Goal: Task Accomplishment & Management: Manage account settings

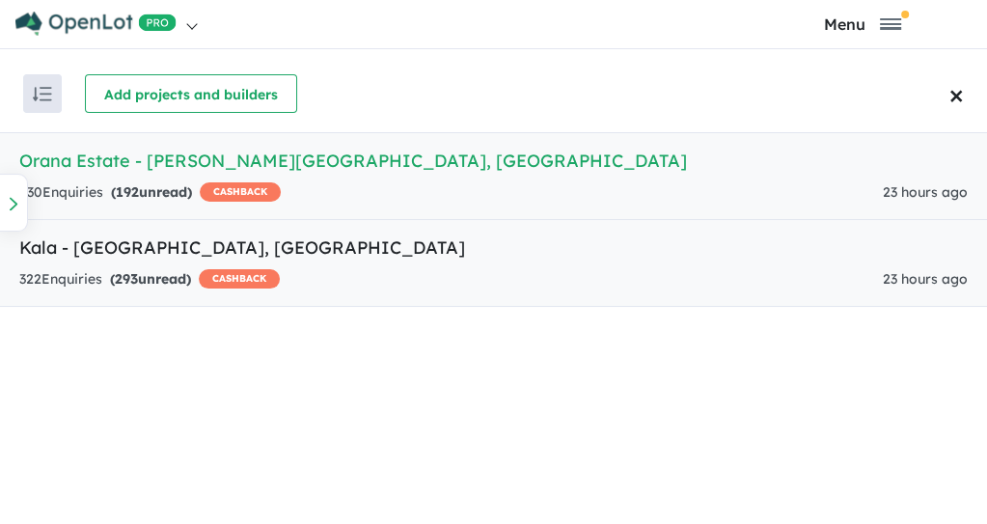
click at [208, 238] on h5 "Kala - [GEOGRAPHIC_DATA] , [GEOGRAPHIC_DATA]" at bounding box center [493, 248] width 949 height 26
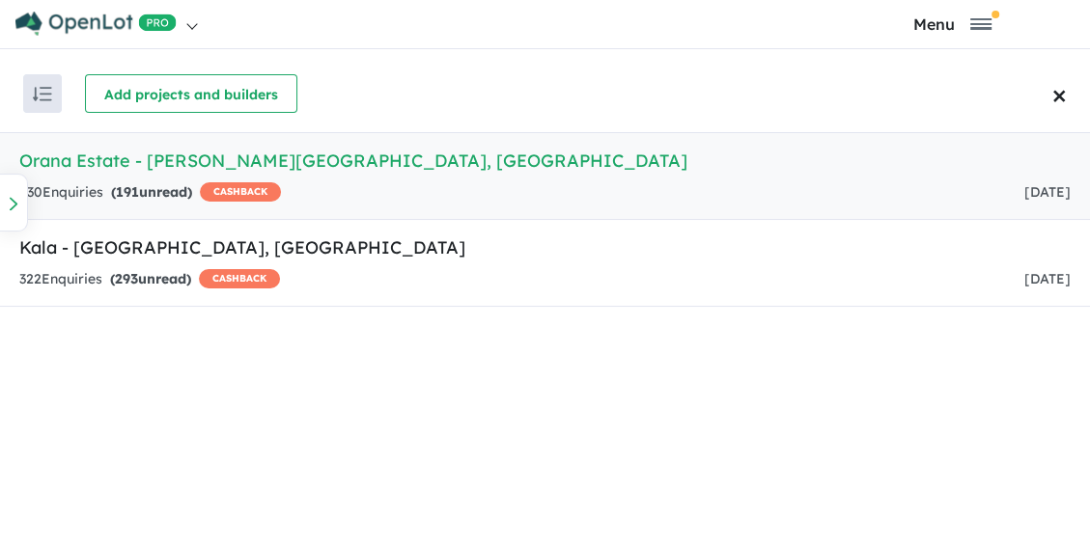
click at [252, 168] on h5 "Orana Estate - Clyde North , VIC" at bounding box center [544, 161] width 1051 height 26
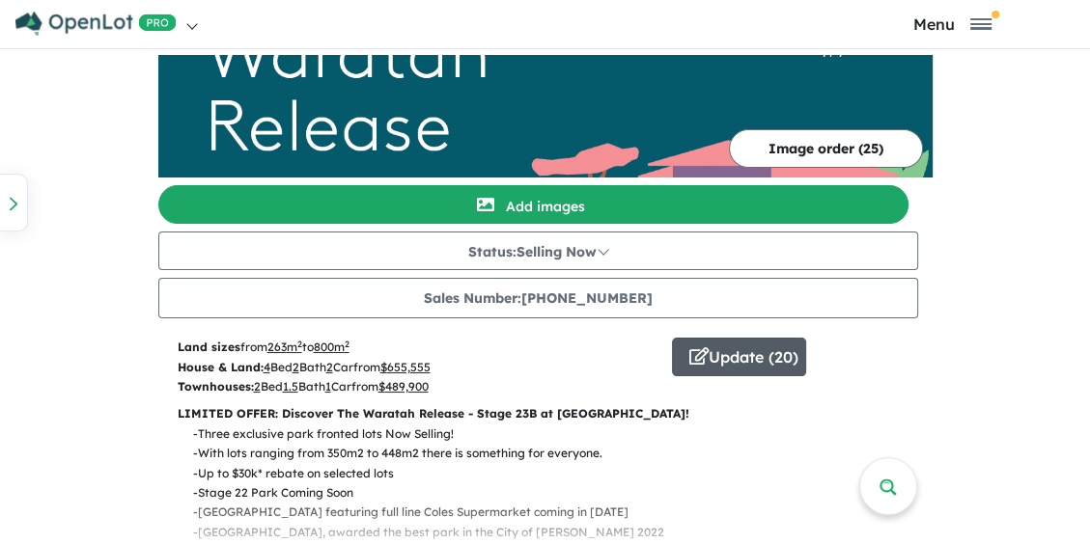
scroll to position [97, 0]
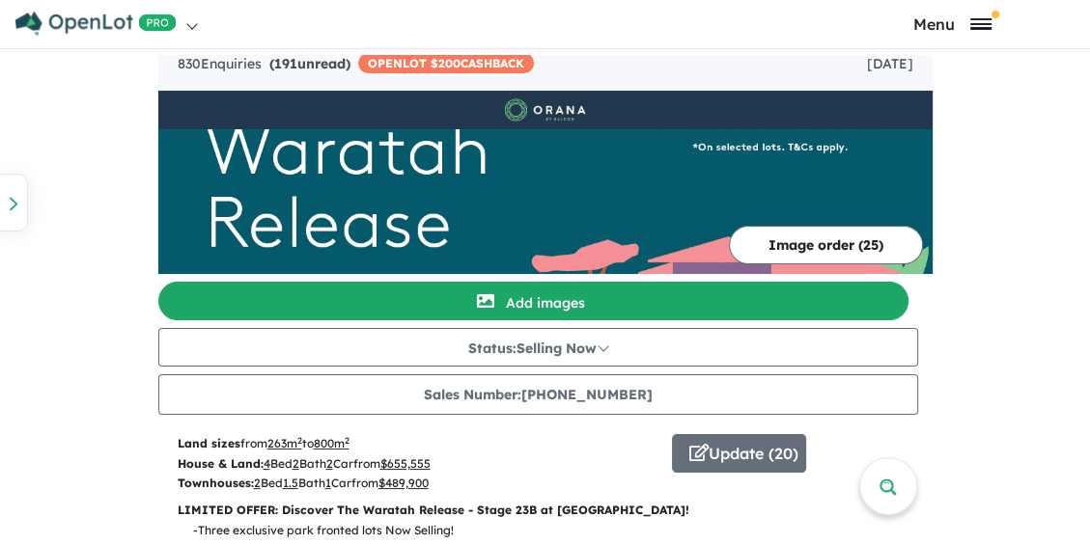
click at [972, 20] on span "Toggle navigation" at bounding box center [980, 19] width 21 height 2
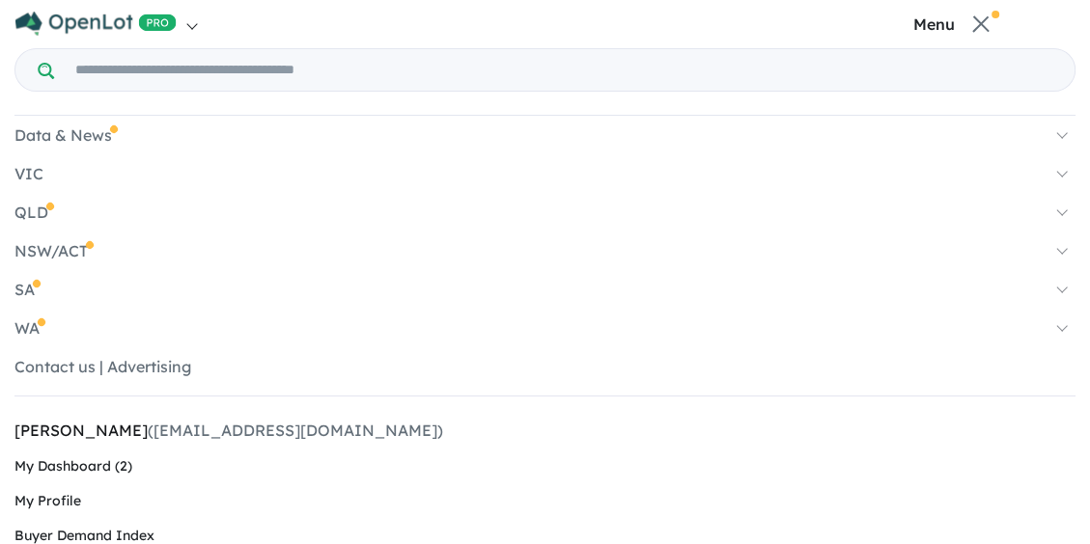
click at [82, 426] on link "Bec Isaacs (risaacs@coreprojects.com.au)" at bounding box center [544, 431] width 1061 height 38
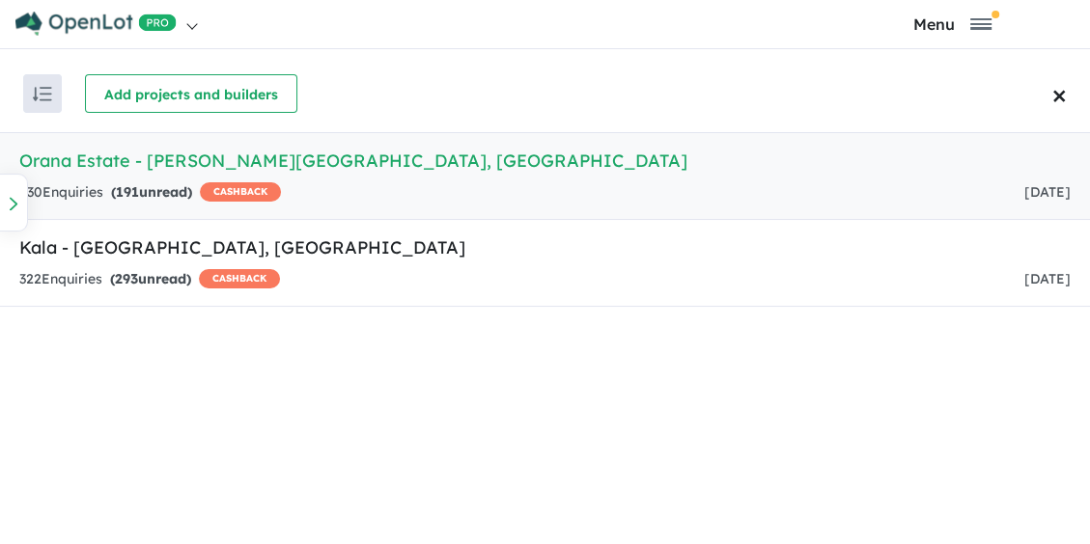
click at [131, 178] on link "Orana Estate - [PERSON_NAME][GEOGRAPHIC_DATA] , [GEOGRAPHIC_DATA] 830 Enquir ie…" at bounding box center [545, 176] width 1090 height 88
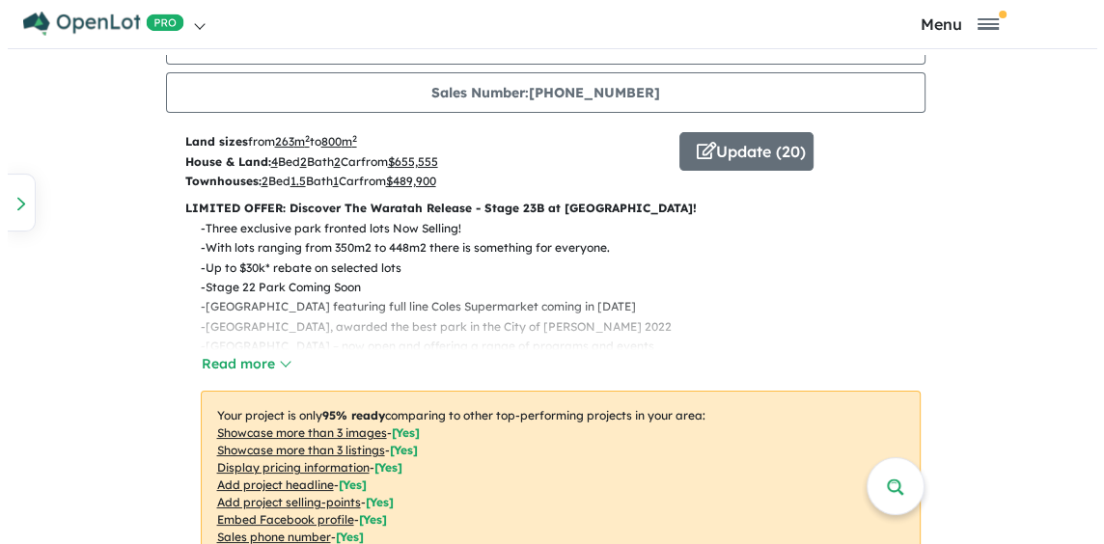
scroll to position [290, 0]
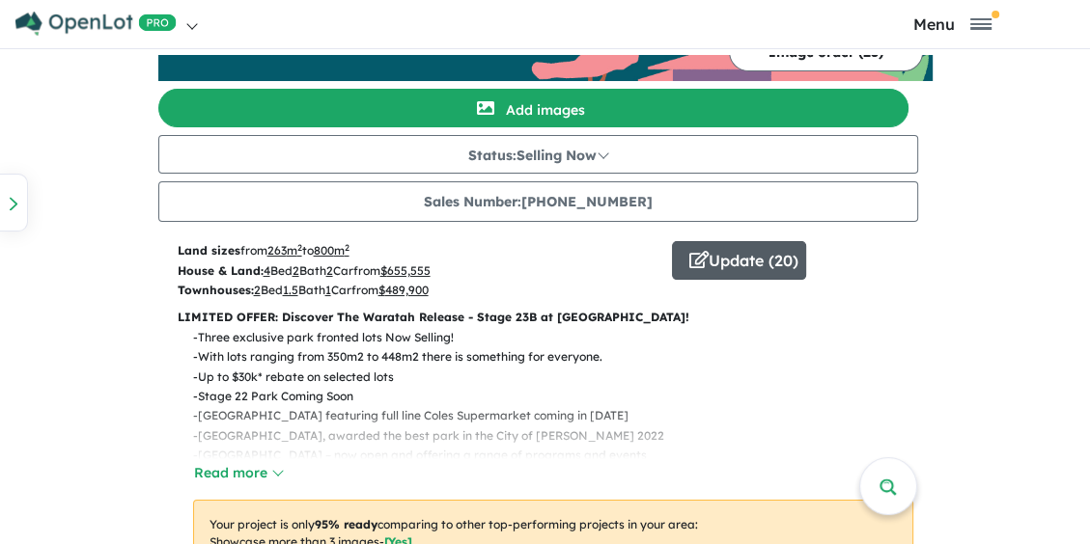
click at [732, 270] on button "Update ( 20 )" at bounding box center [739, 260] width 134 height 39
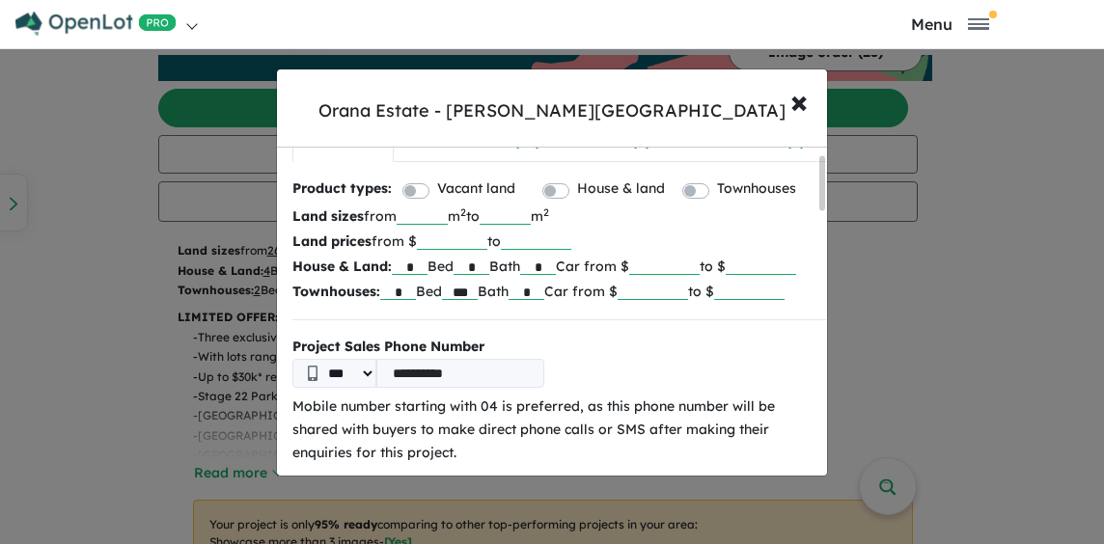
scroll to position [0, 0]
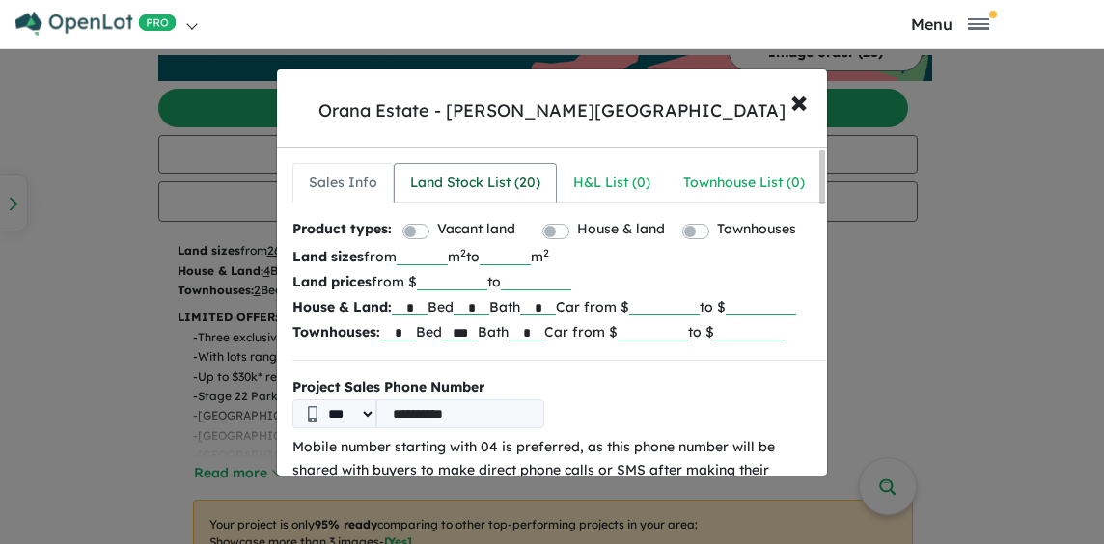
click at [445, 168] on link "Land Stock List ( 20 )" at bounding box center [475, 183] width 163 height 41
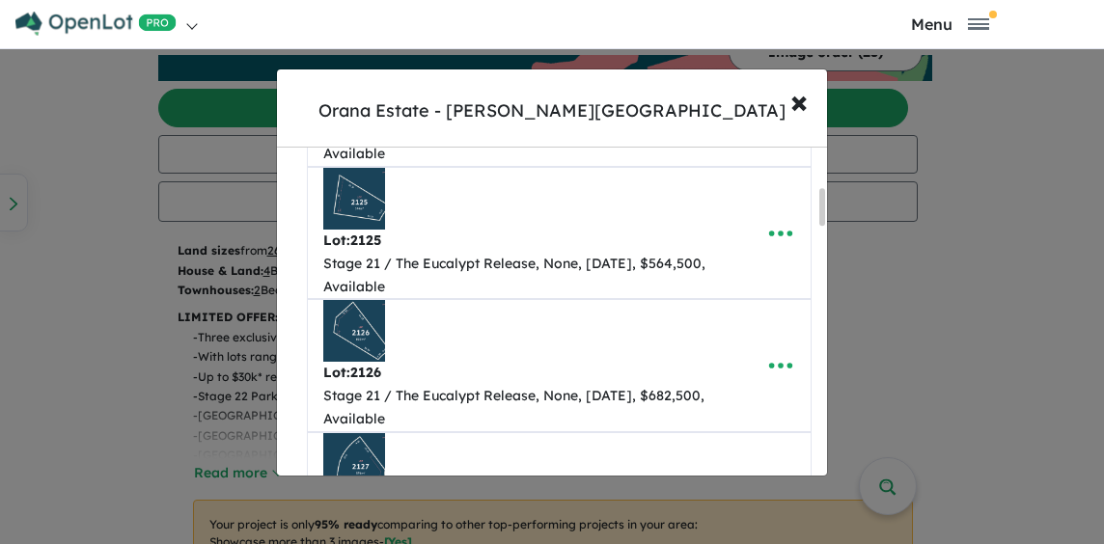
scroll to position [290, 0]
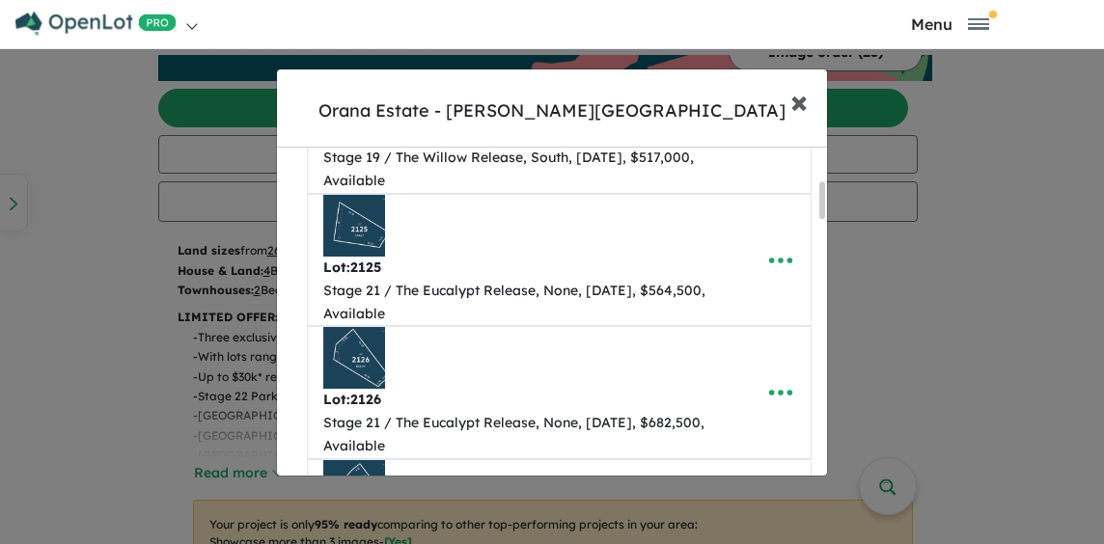
click at [791, 104] on span "×" at bounding box center [798, 101] width 17 height 42
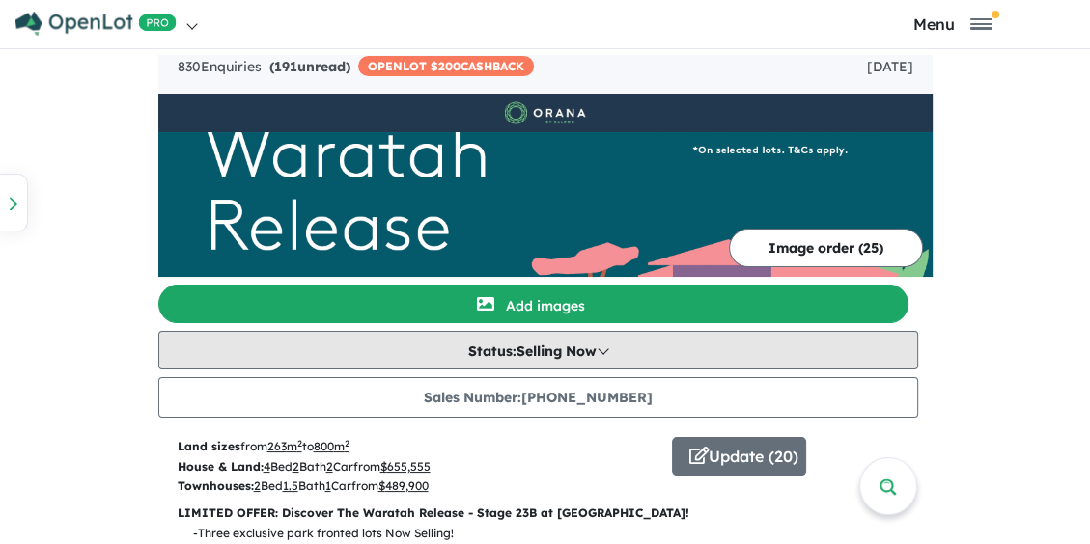
scroll to position [0, 0]
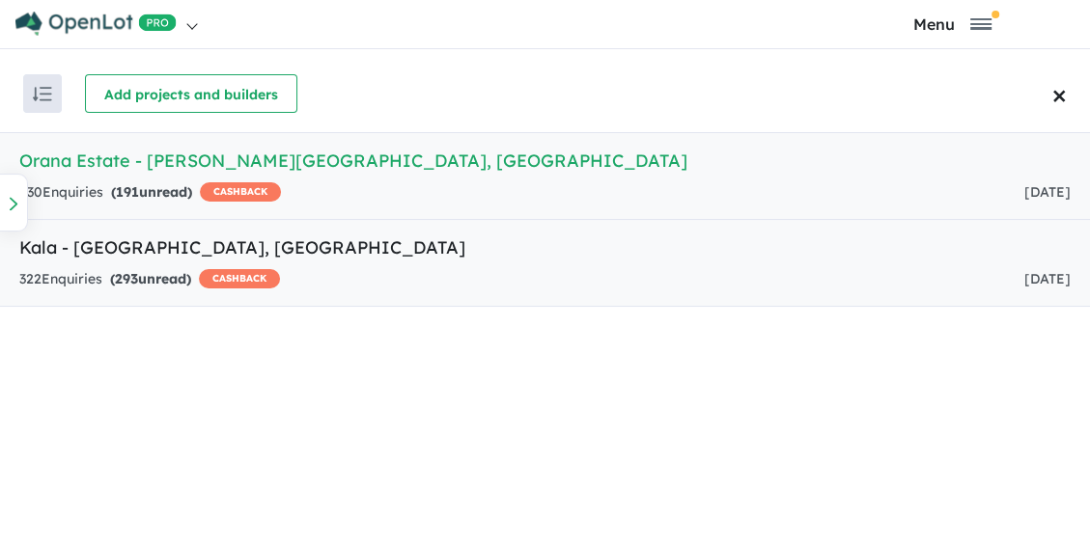
click at [179, 272] on strong "( 293 unread)" at bounding box center [150, 278] width 81 height 17
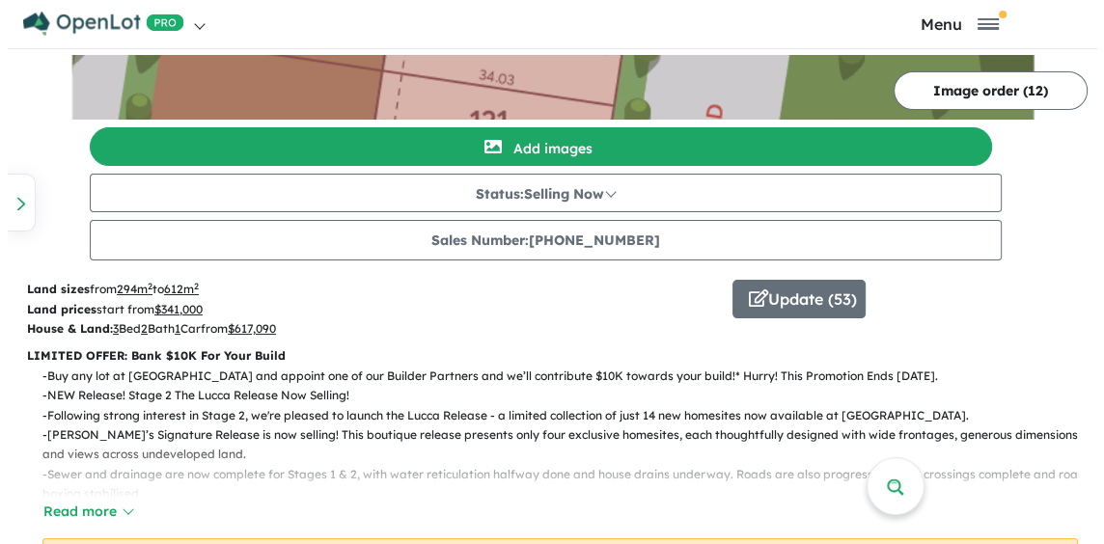
scroll to position [386, 0]
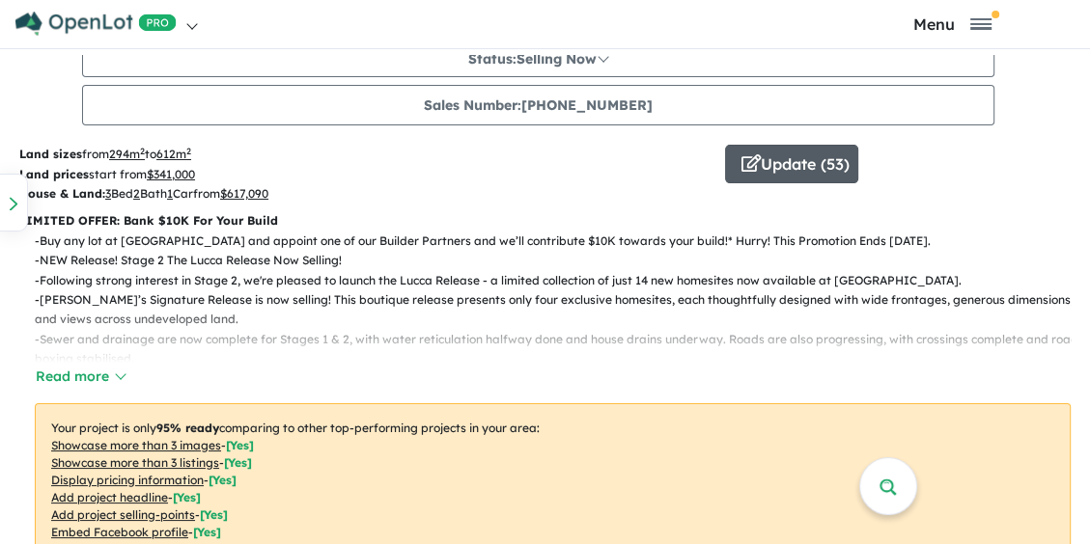
click at [782, 152] on button "Update ( 53 )" at bounding box center [791, 164] width 133 height 39
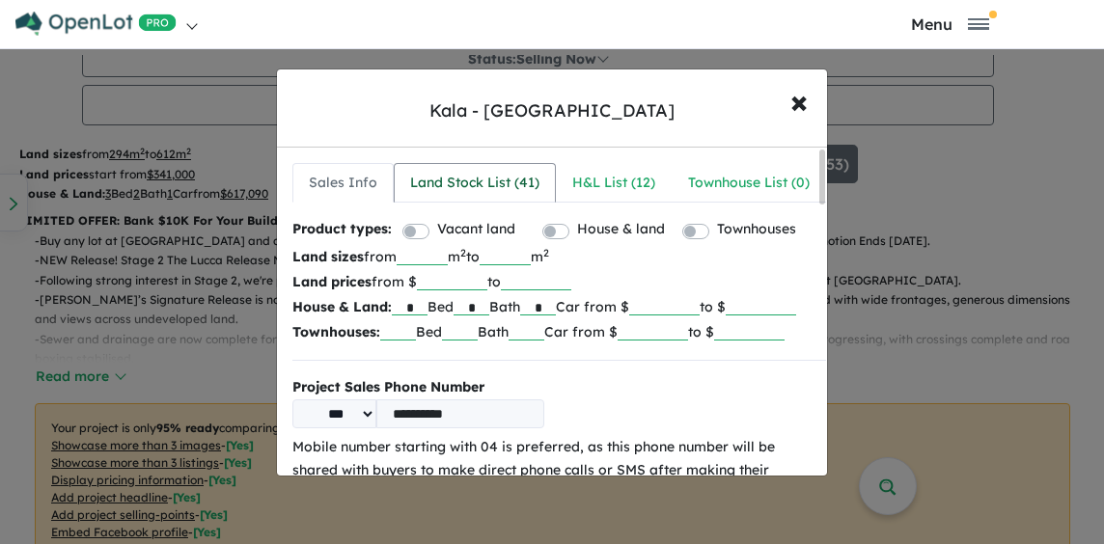
click at [498, 177] on div "Land Stock List ( 41 )" at bounding box center [474, 183] width 129 height 23
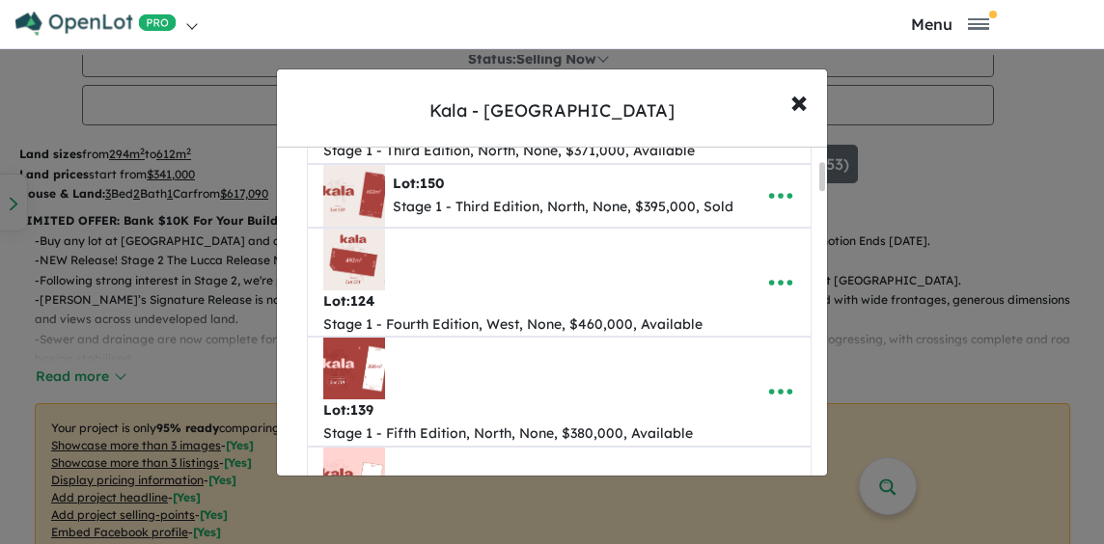
scroll to position [193, 0]
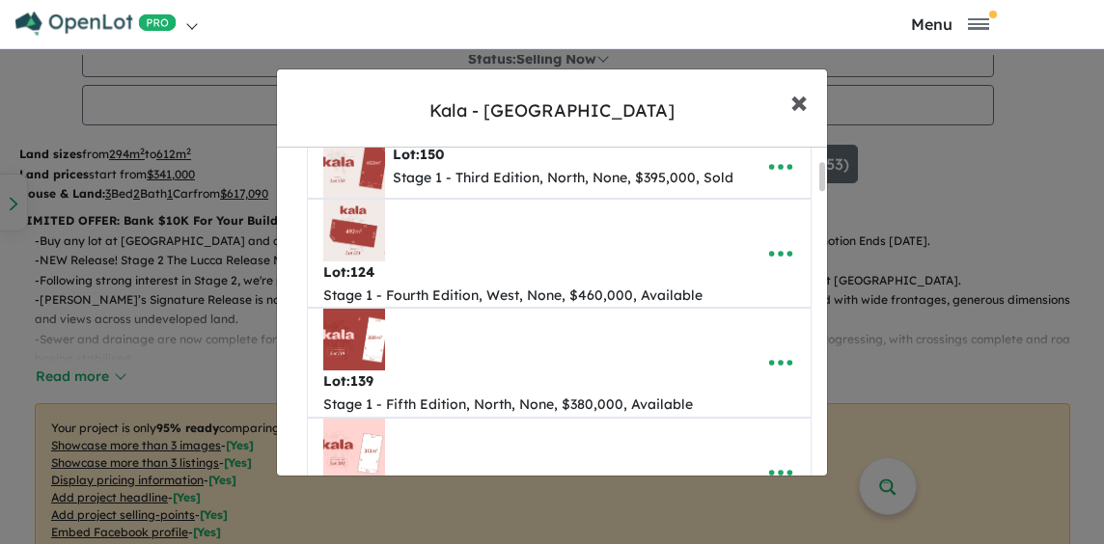
drag, startPoint x: 788, startPoint y: 99, endPoint x: 789, endPoint y: 133, distance: 33.8
click at [788, 101] on button "× Close" at bounding box center [799, 101] width 56 height 52
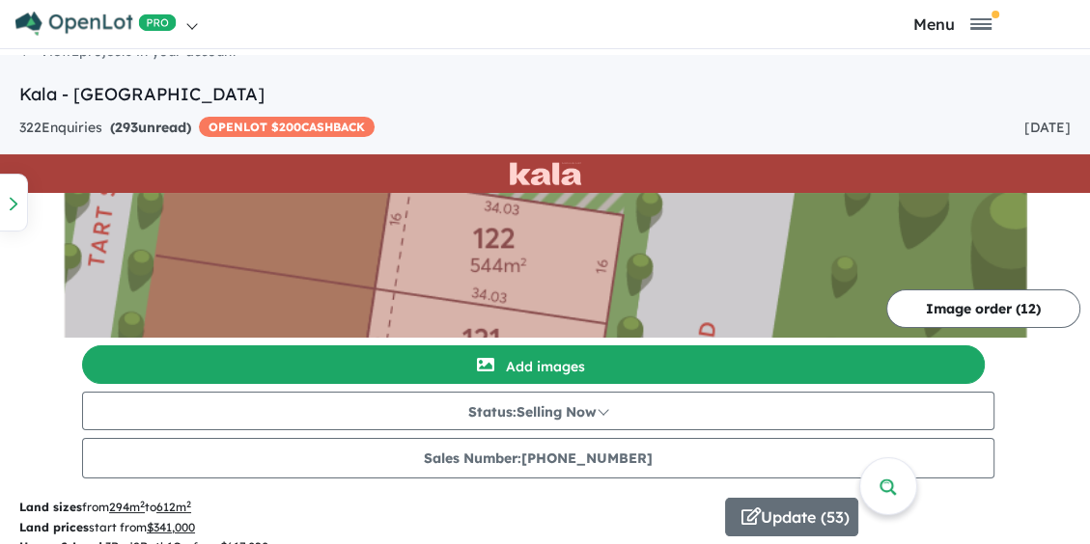
scroll to position [0, 0]
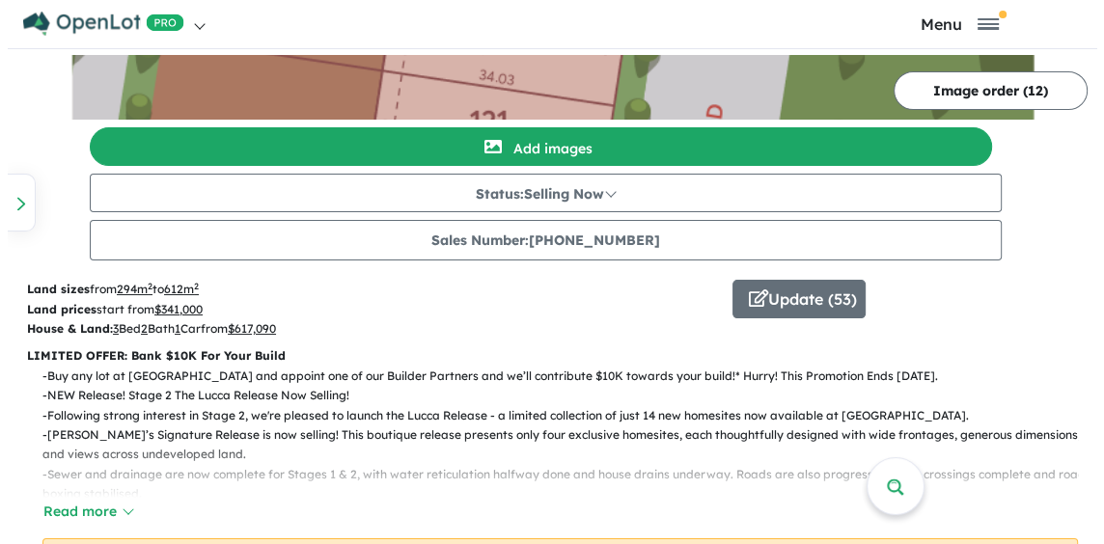
scroll to position [290, 0]
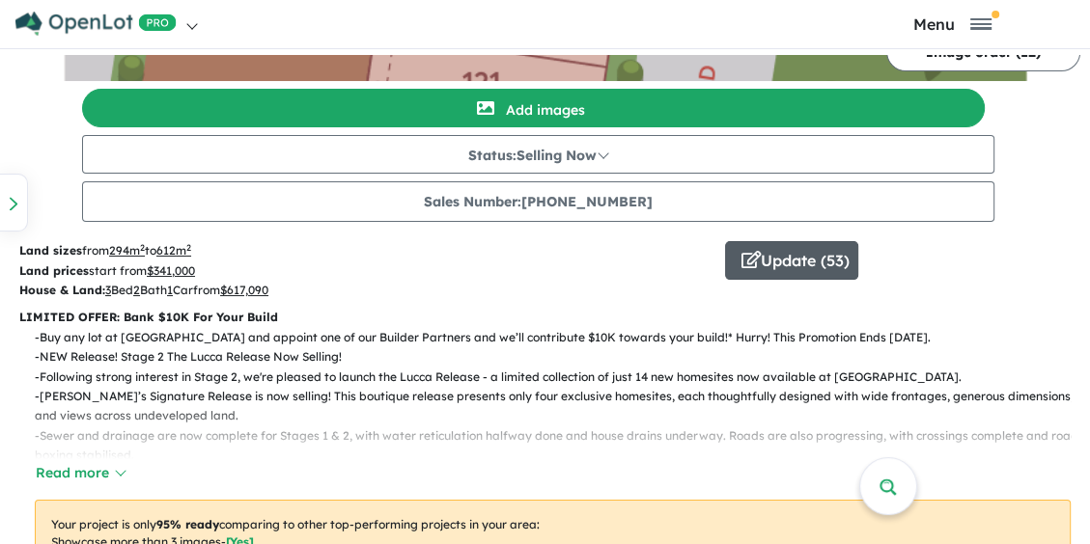
click at [795, 248] on button "Update ( 53 )" at bounding box center [791, 260] width 133 height 39
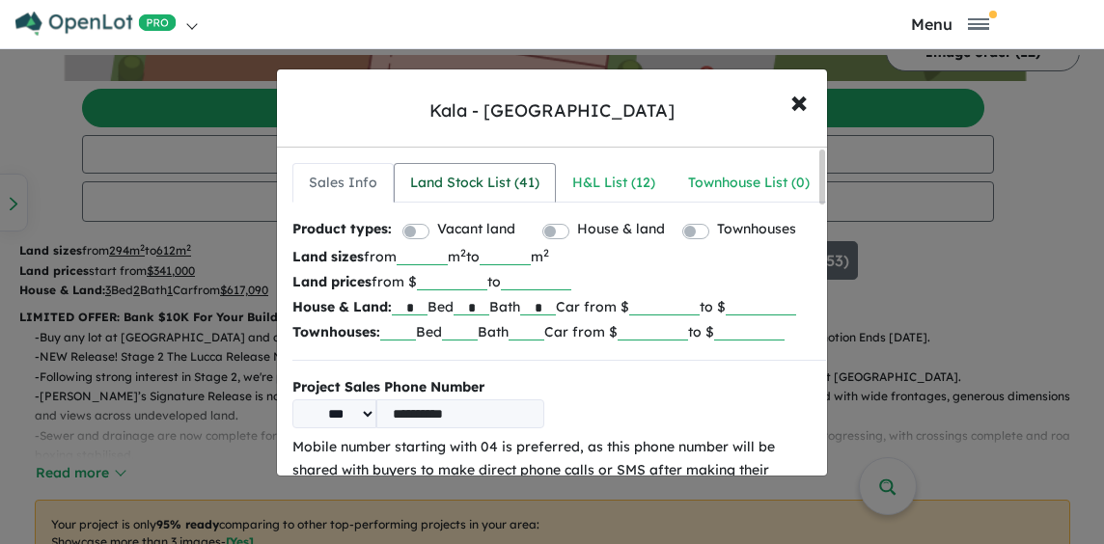
click at [458, 183] on div "Land Stock List ( 41 )" at bounding box center [474, 183] width 129 height 23
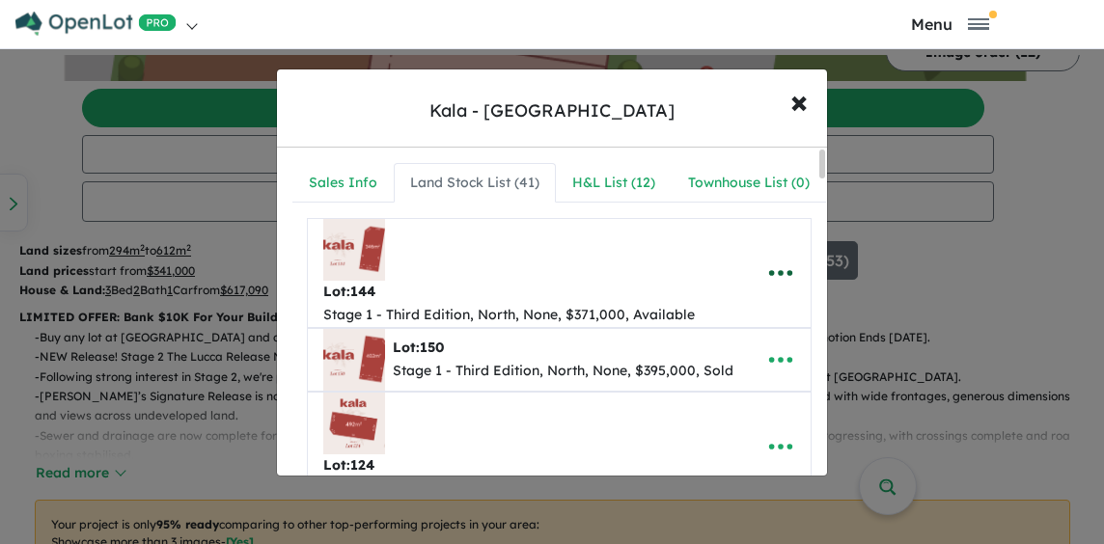
click at [766, 288] on icon "button" at bounding box center [780, 273] width 29 height 29
click at [731, 388] on link "Remove" at bounding box center [738, 366] width 143 height 44
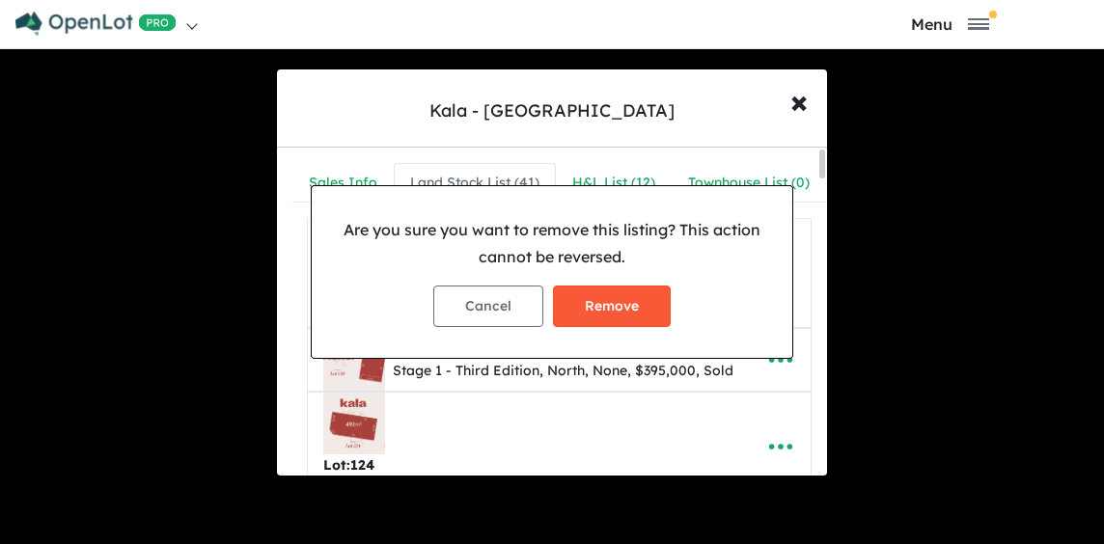
click at [635, 312] on button "Remove" at bounding box center [612, 307] width 118 height 42
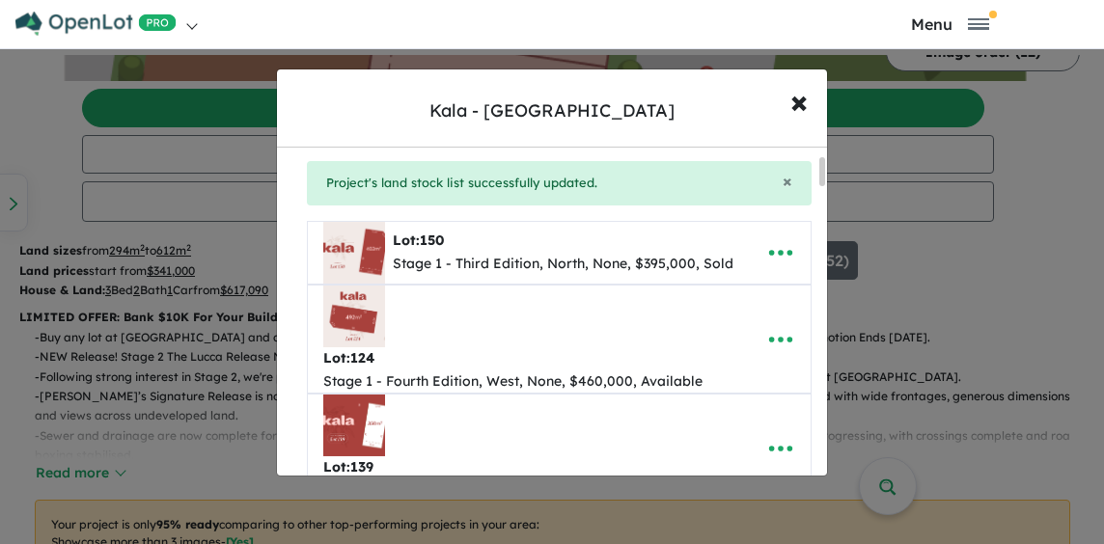
scroll to position [193, 0]
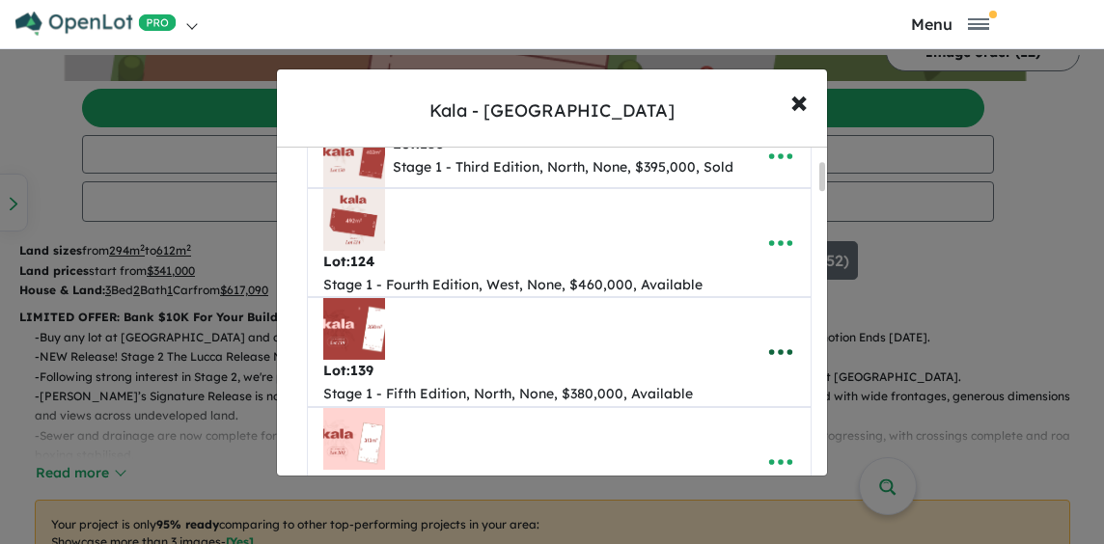
click at [785, 356] on icon "button" at bounding box center [780, 352] width 29 height 29
click at [751, 263] on link "Remove" at bounding box center [738, 262] width 143 height 44
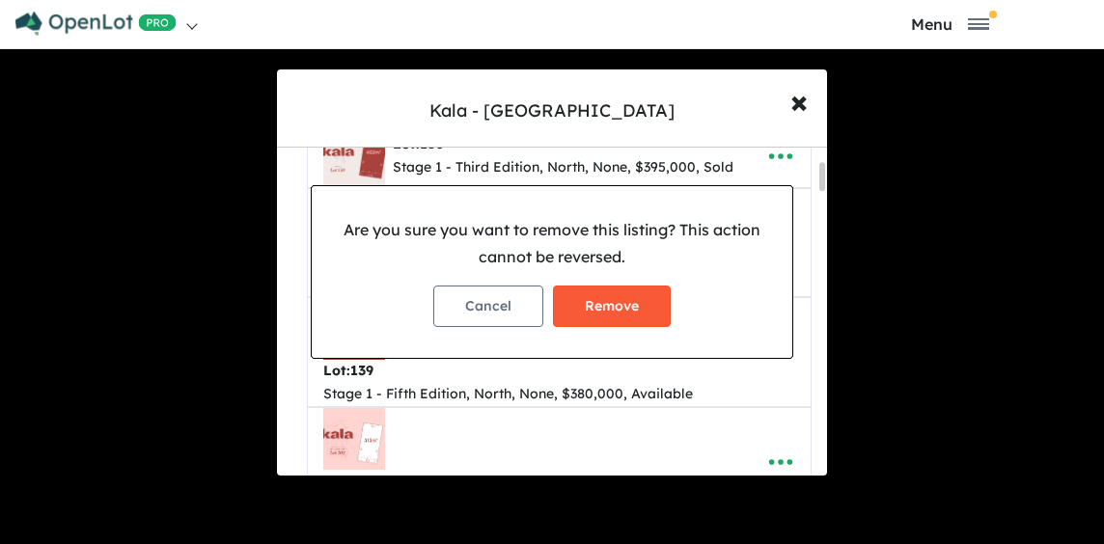
click at [598, 295] on button "Remove" at bounding box center [612, 307] width 118 height 42
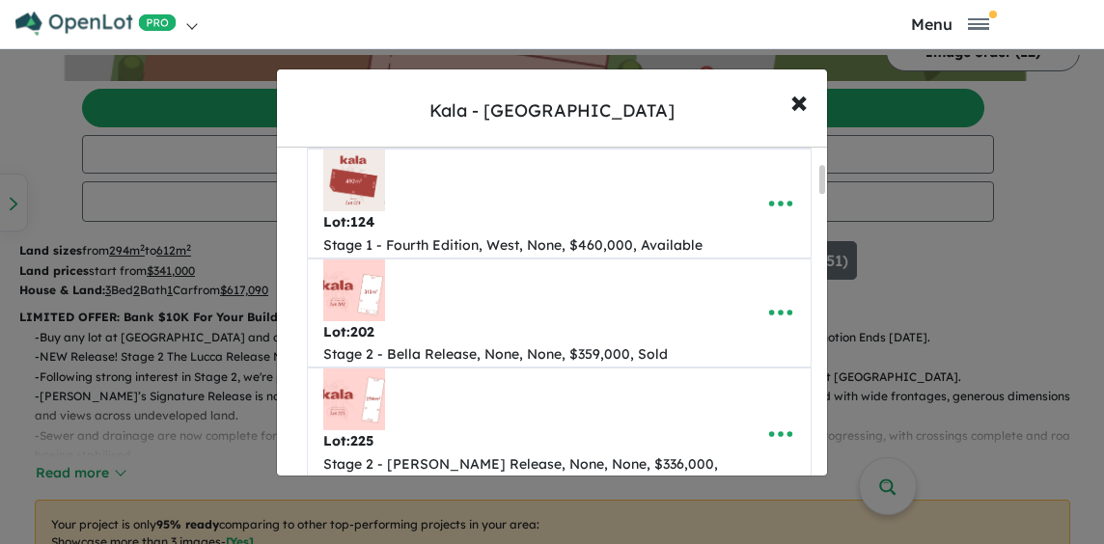
scroll to position [290, 0]
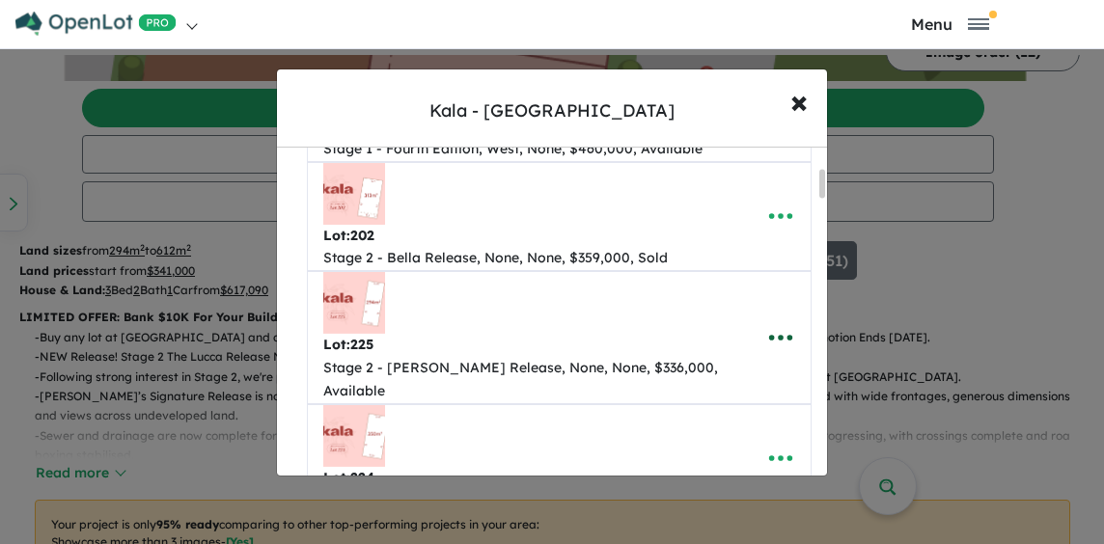
click at [778, 352] on icon "button" at bounding box center [780, 337] width 29 height 29
click at [755, 270] on link "Remove" at bounding box center [738, 248] width 143 height 44
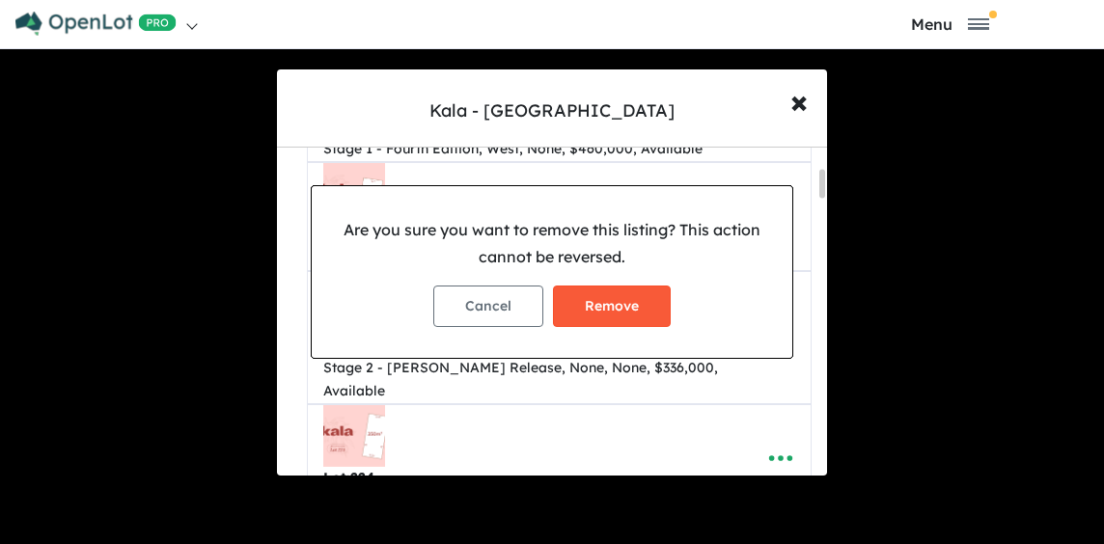
click at [643, 309] on button "Remove" at bounding box center [612, 307] width 118 height 42
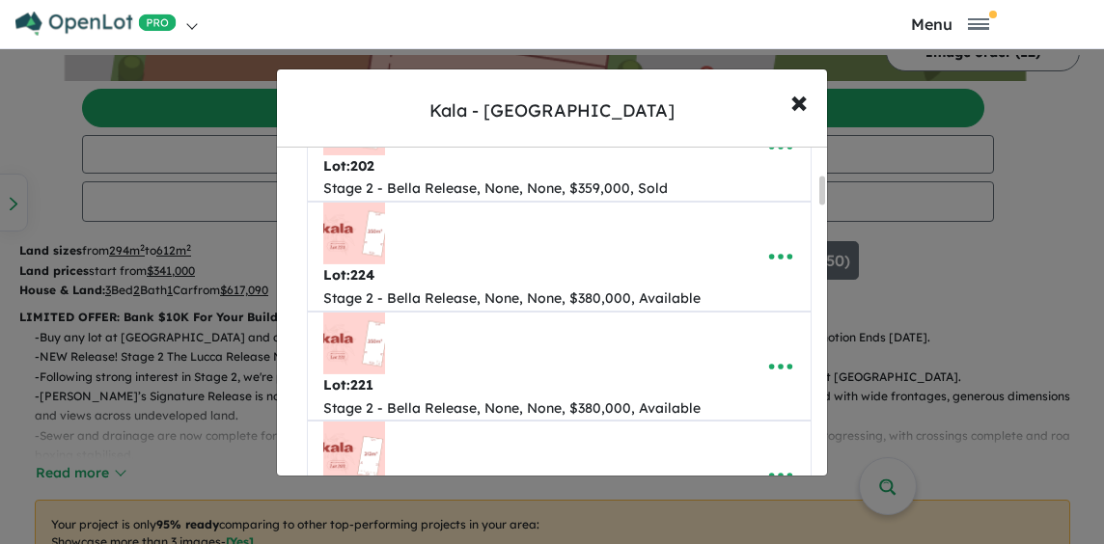
scroll to position [386, 0]
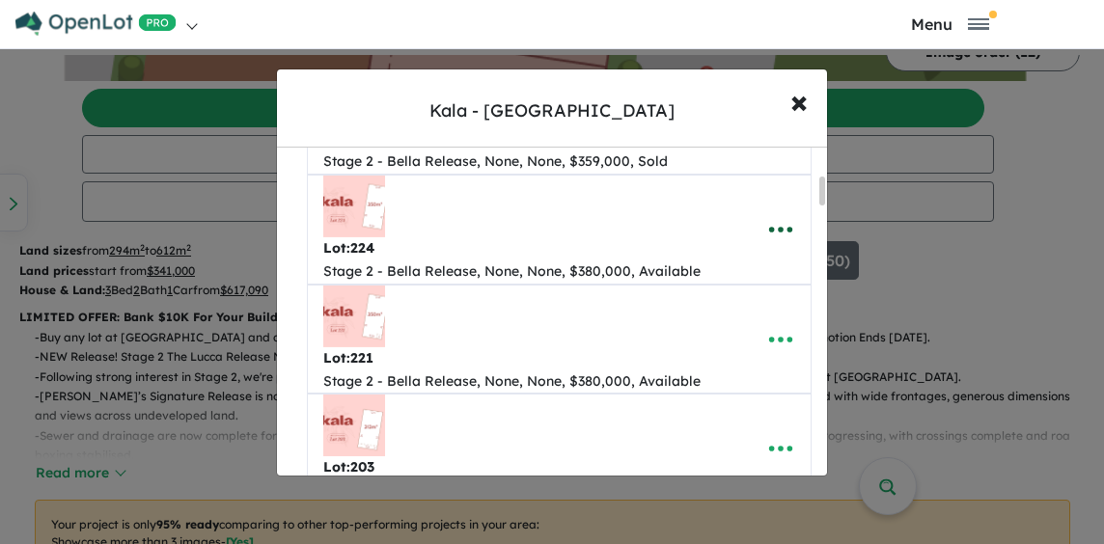
click at [787, 244] on icon "button" at bounding box center [780, 229] width 29 height 29
click at [793, 111] on span "×" at bounding box center [798, 101] width 17 height 42
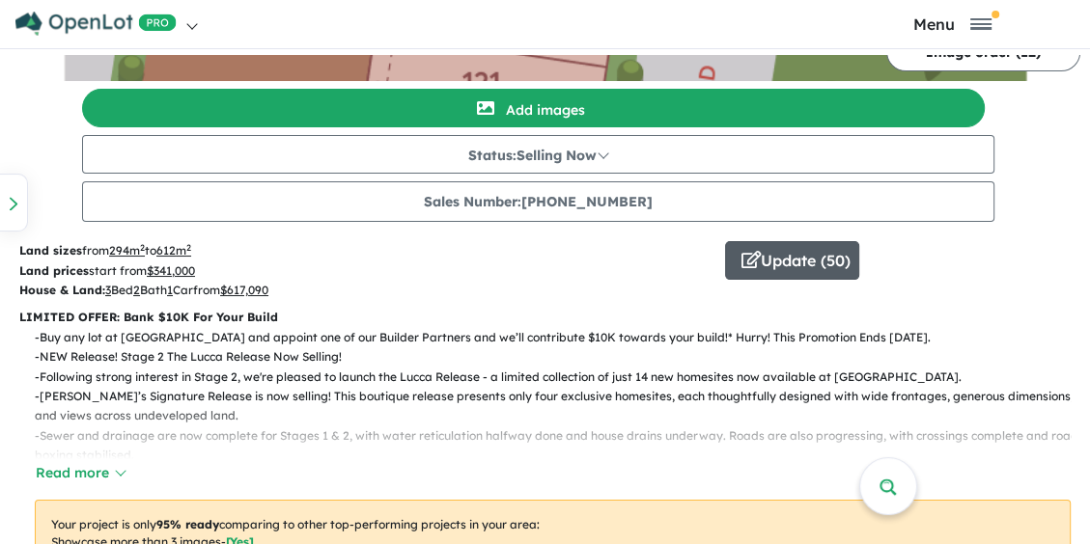
click at [788, 259] on button "Update ( 50 )" at bounding box center [792, 260] width 134 height 39
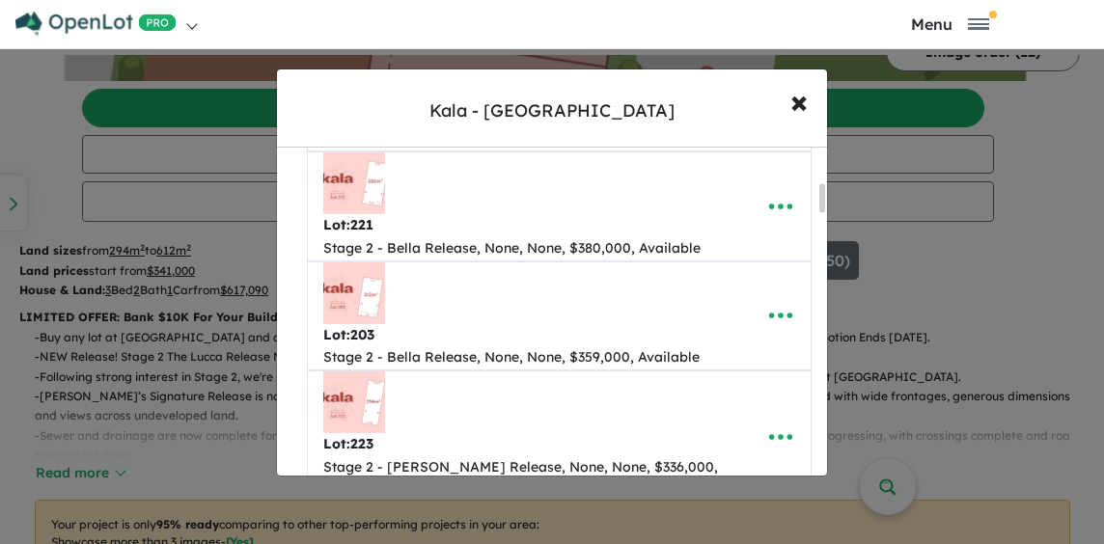
scroll to position [483, 0]
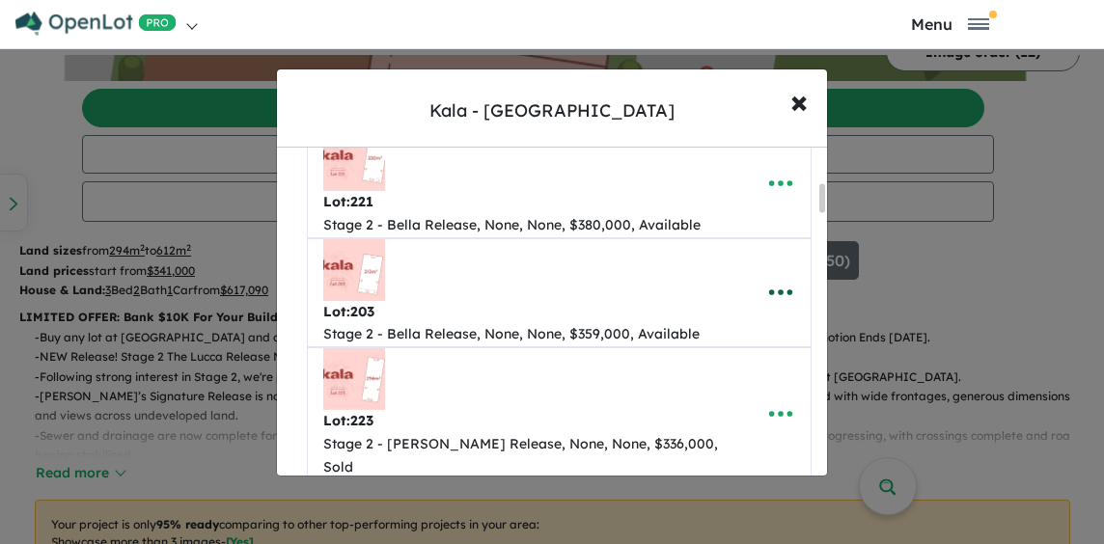
click at [766, 307] on icon "button" at bounding box center [780, 292] width 29 height 29
click at [750, 226] on link "Remove" at bounding box center [738, 203] width 143 height 44
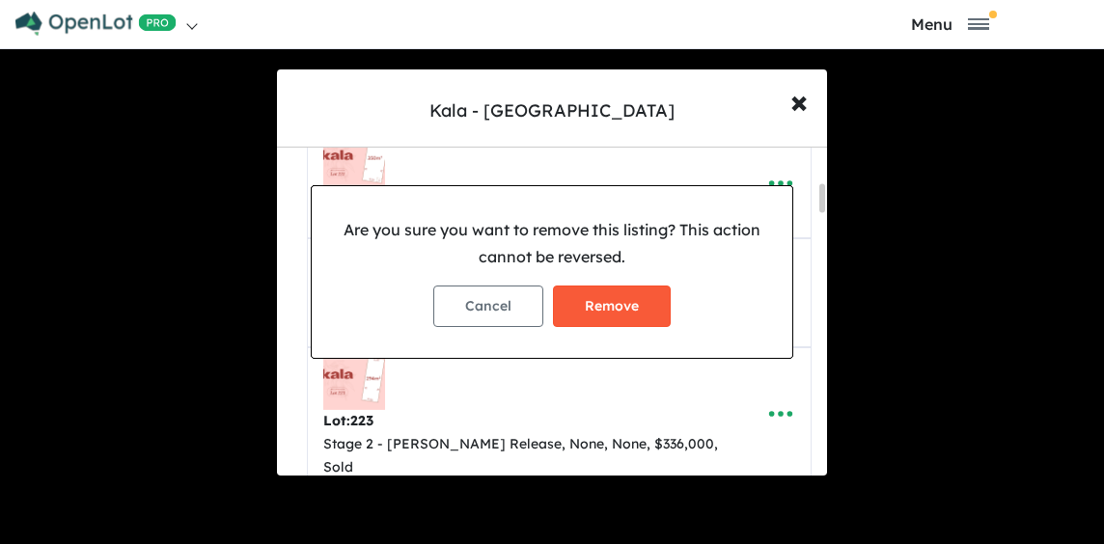
click at [588, 293] on button "Remove" at bounding box center [612, 307] width 118 height 42
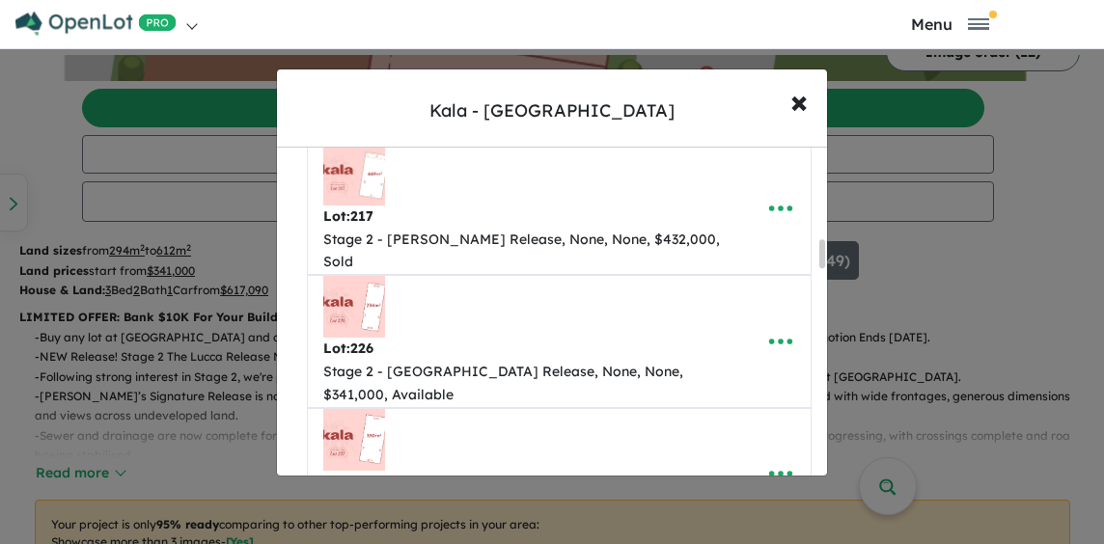
scroll to position [1448, 0]
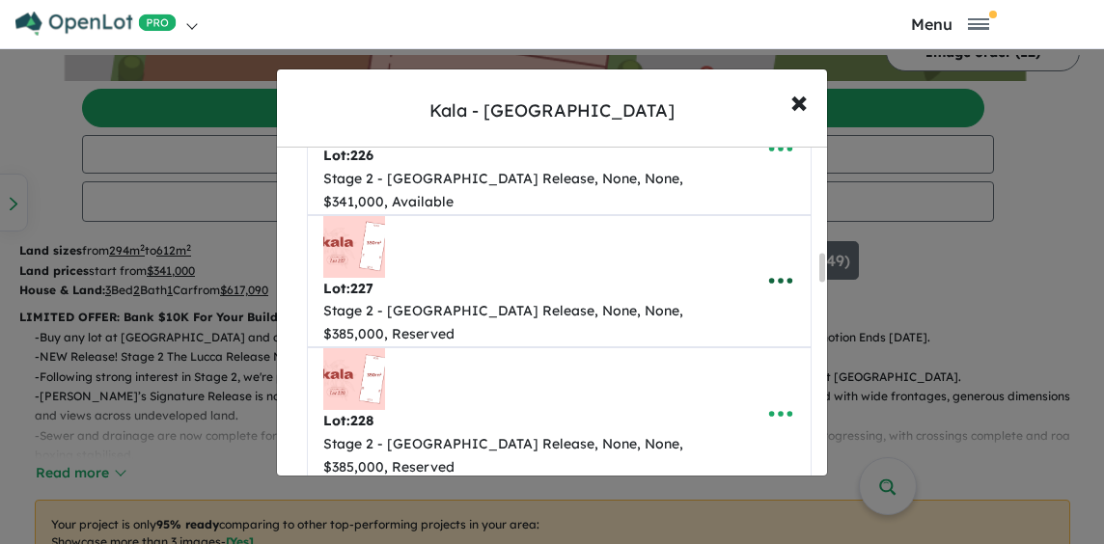
click at [773, 278] on icon "button" at bounding box center [780, 281] width 23 height 6
click at [750, 351] on link "Remove" at bounding box center [738, 373] width 143 height 44
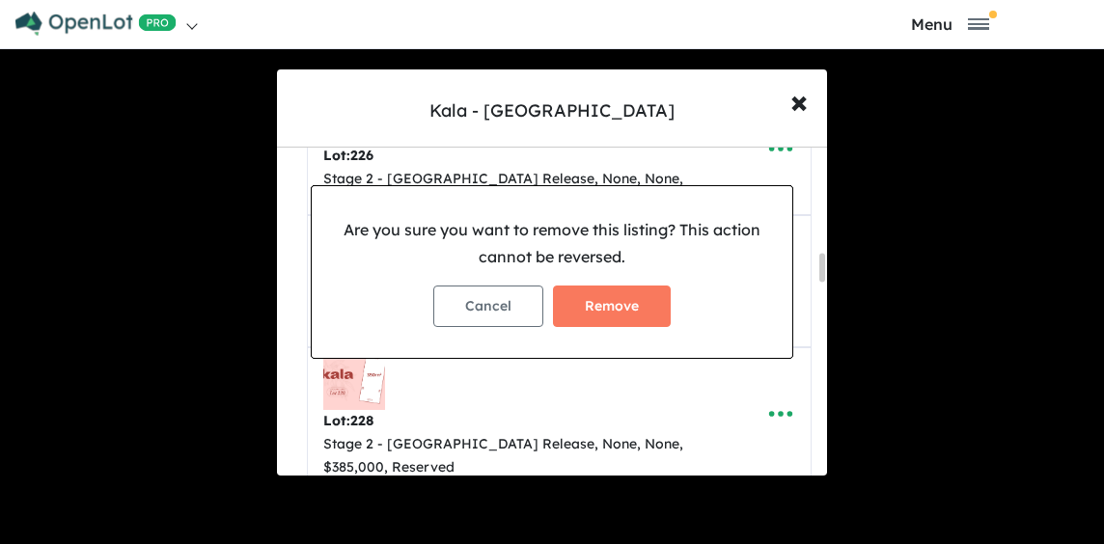
click at [611, 284] on div "Cancel Remove" at bounding box center [552, 306] width 450 height 72
click at [611, 301] on button "Remove" at bounding box center [612, 307] width 118 height 42
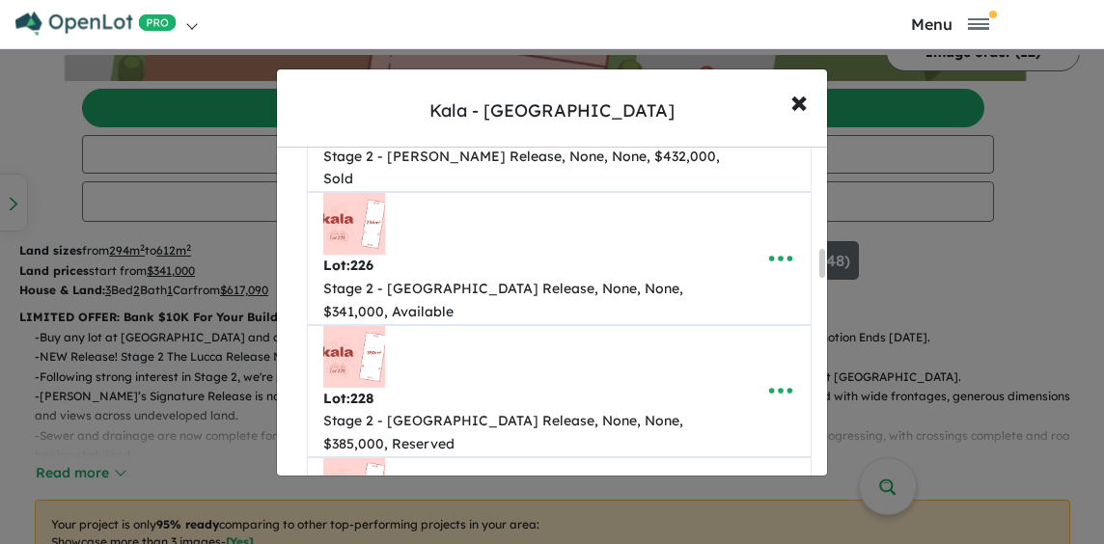
scroll to position [1351, 0]
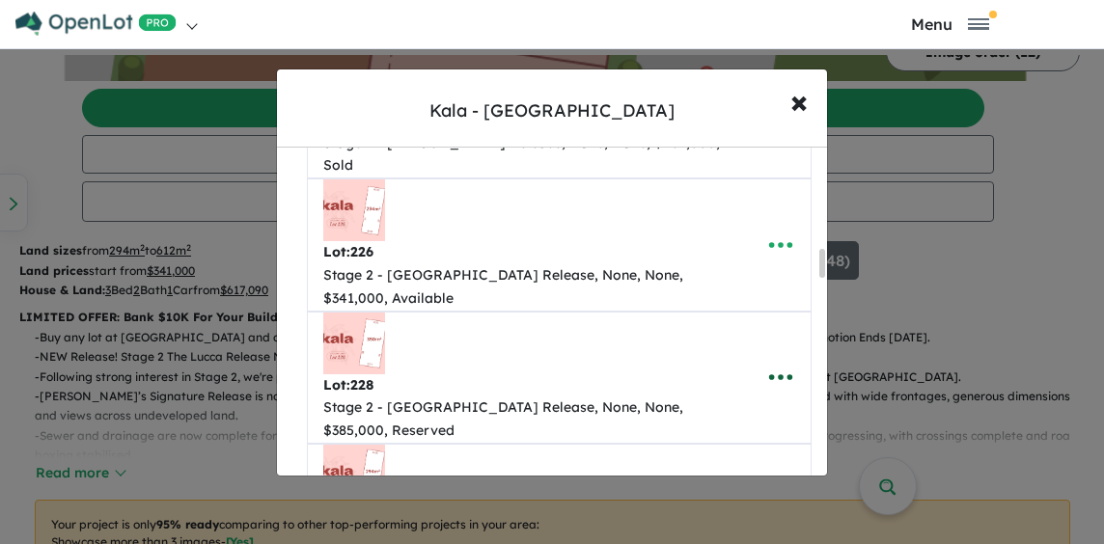
click at [782, 363] on icon "button" at bounding box center [780, 377] width 29 height 29
click at [744, 448] on link "Remove" at bounding box center [738, 470] width 143 height 44
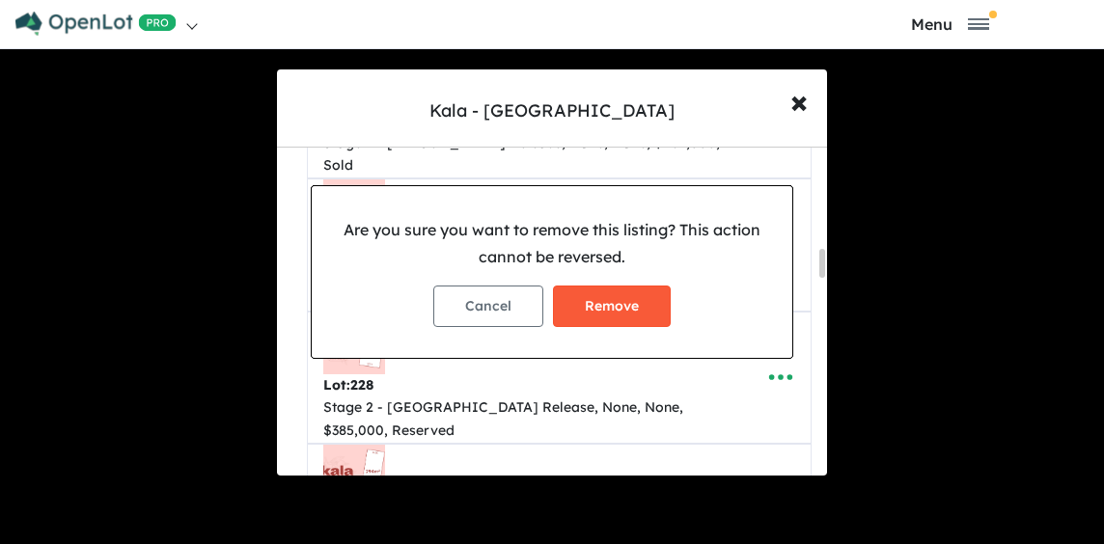
click at [609, 295] on button "Remove" at bounding box center [612, 307] width 118 height 42
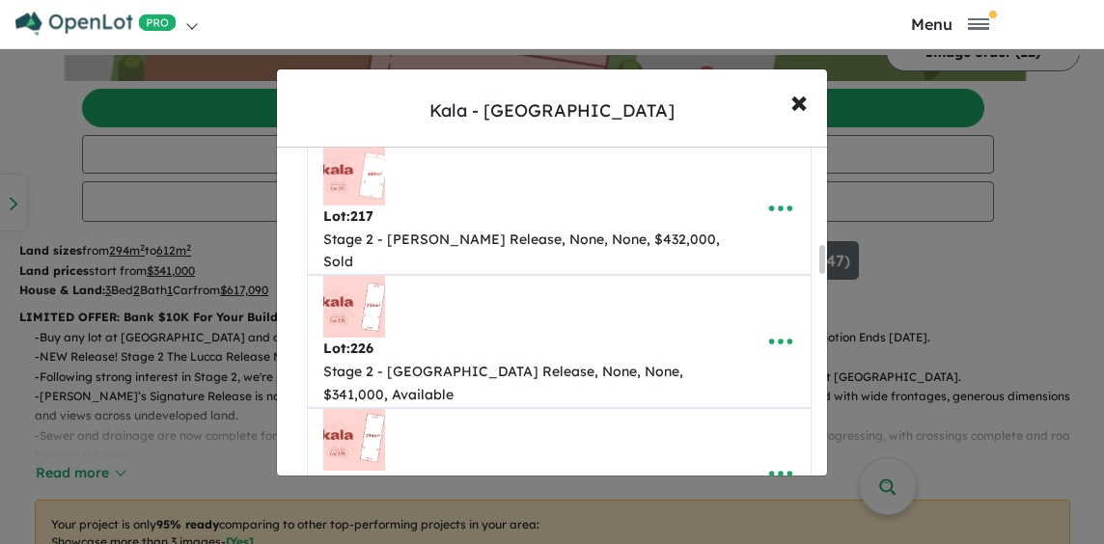
scroll to position [1448, 0]
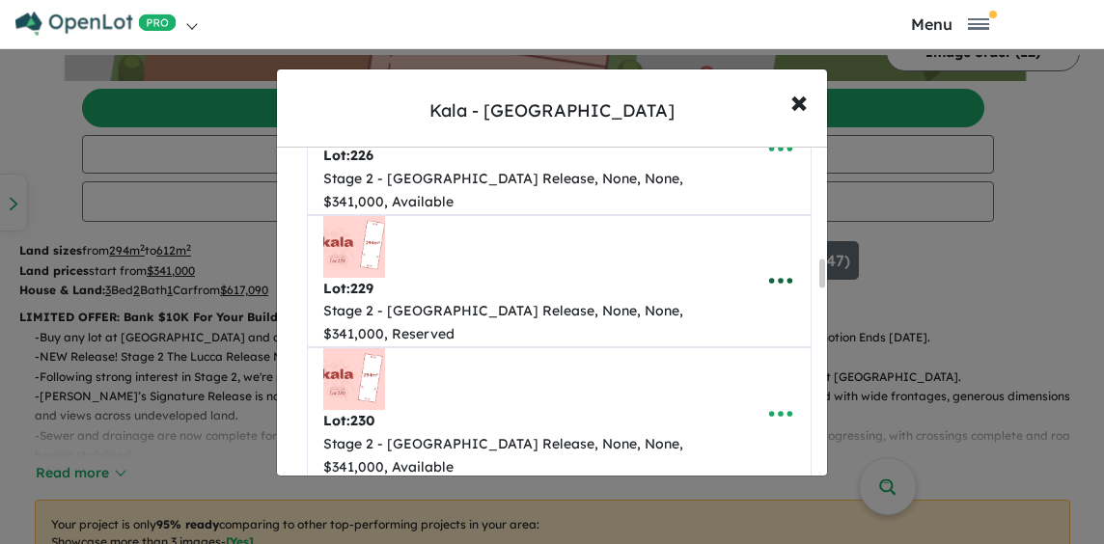
click at [775, 278] on icon "button" at bounding box center [780, 281] width 23 height 6
click at [754, 351] on link "Remove" at bounding box center [738, 373] width 143 height 44
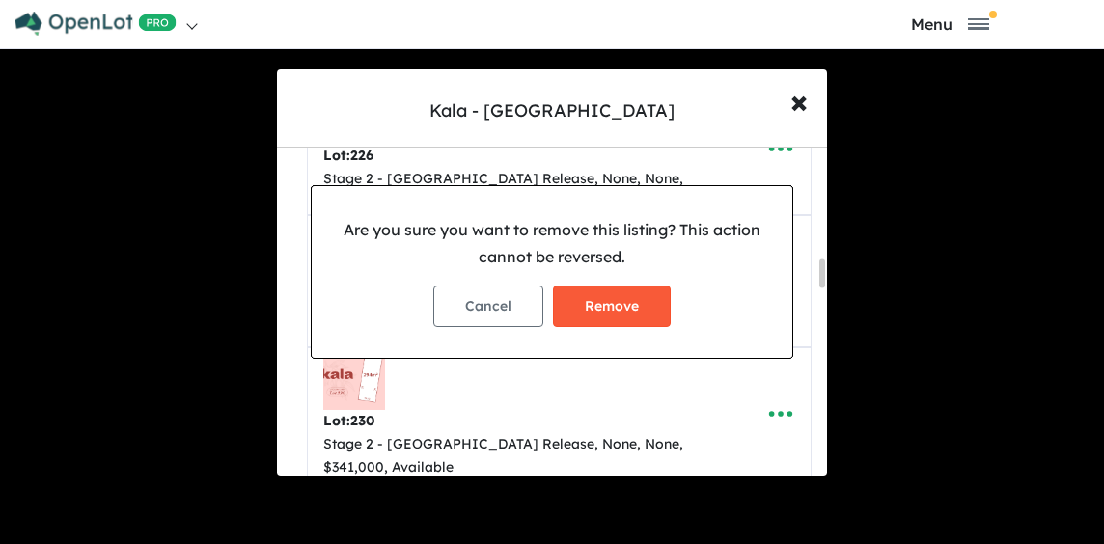
click at [616, 296] on button "Remove" at bounding box center [612, 307] width 118 height 42
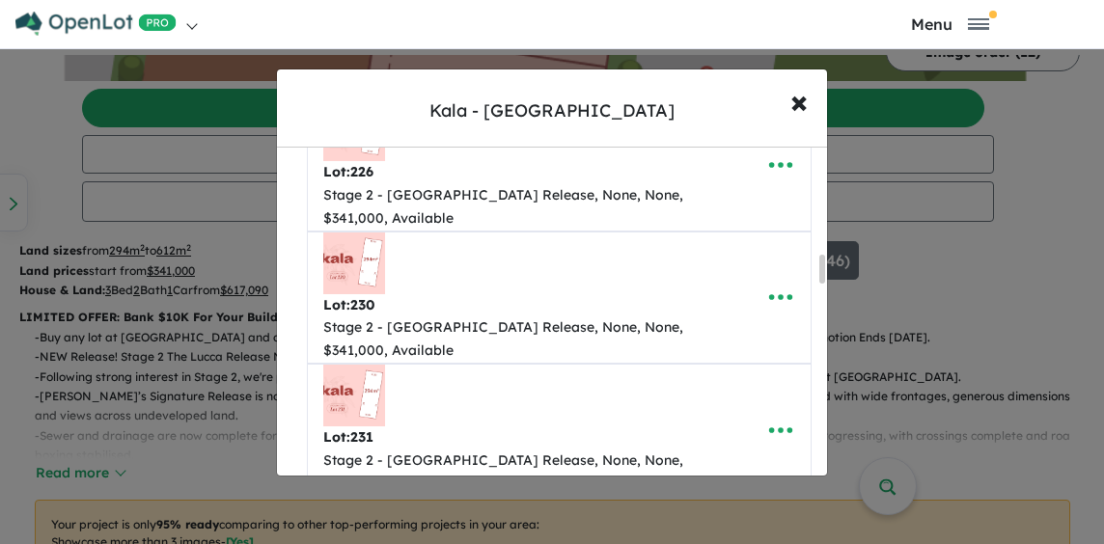
scroll to position [1351, 0]
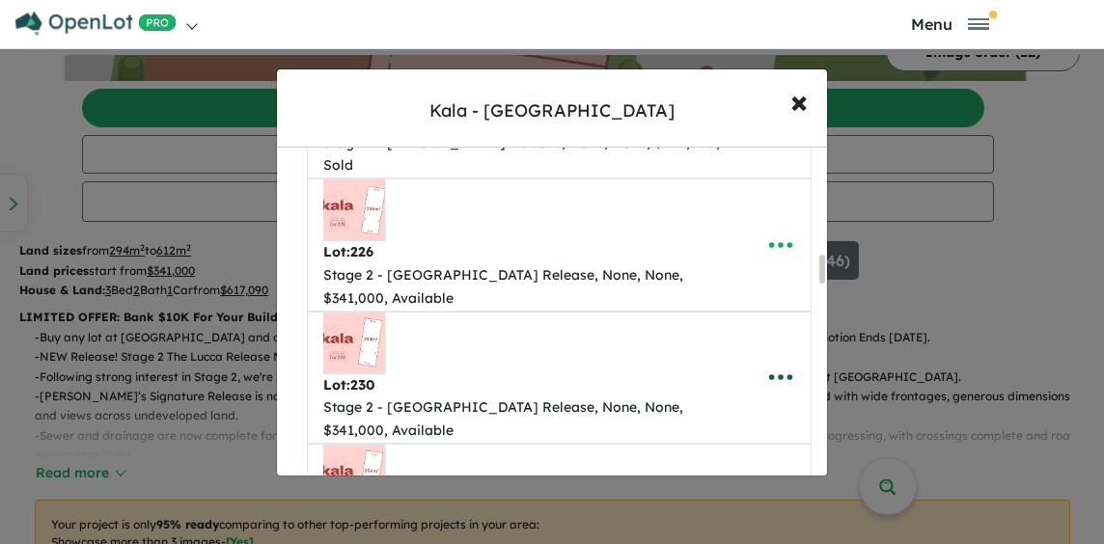
click at [772, 363] on icon "button" at bounding box center [780, 377] width 29 height 29
click at [751, 448] on link "Remove" at bounding box center [738, 470] width 143 height 44
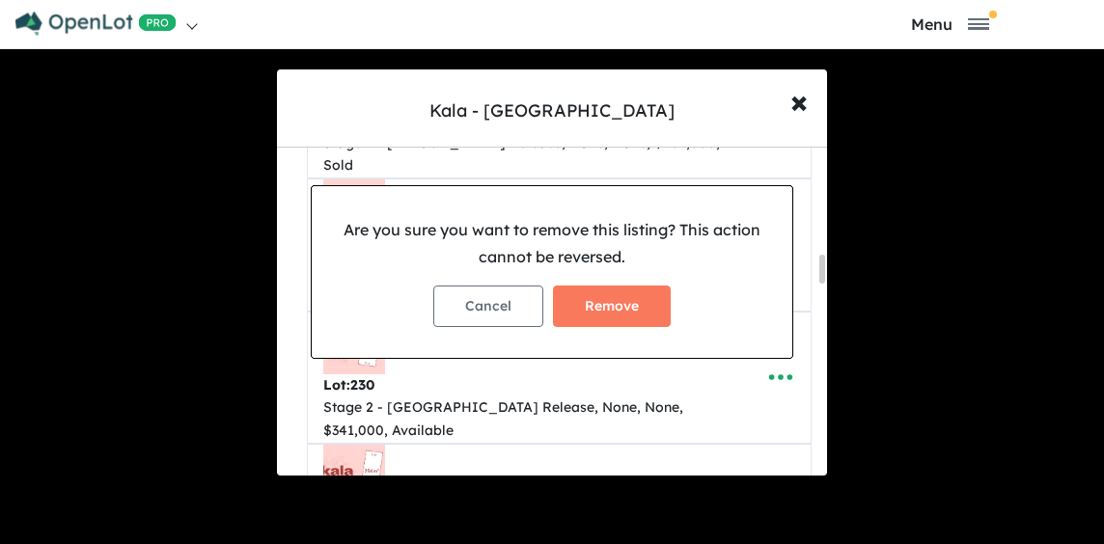
drag, startPoint x: 630, startPoint y: 259, endPoint x: 633, endPoint y: 280, distance: 21.4
click at [631, 263] on p "Are you sure you want to remove this listing? This action cannot be reversed." at bounding box center [552, 243] width 450 height 52
click at [625, 313] on button "Remove" at bounding box center [612, 307] width 118 height 42
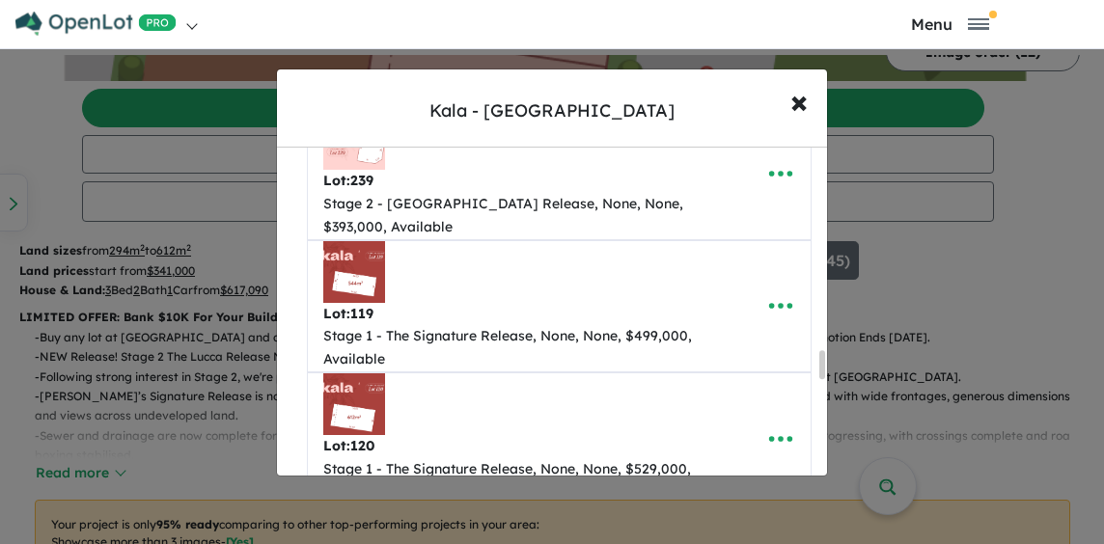
scroll to position [2509, 0]
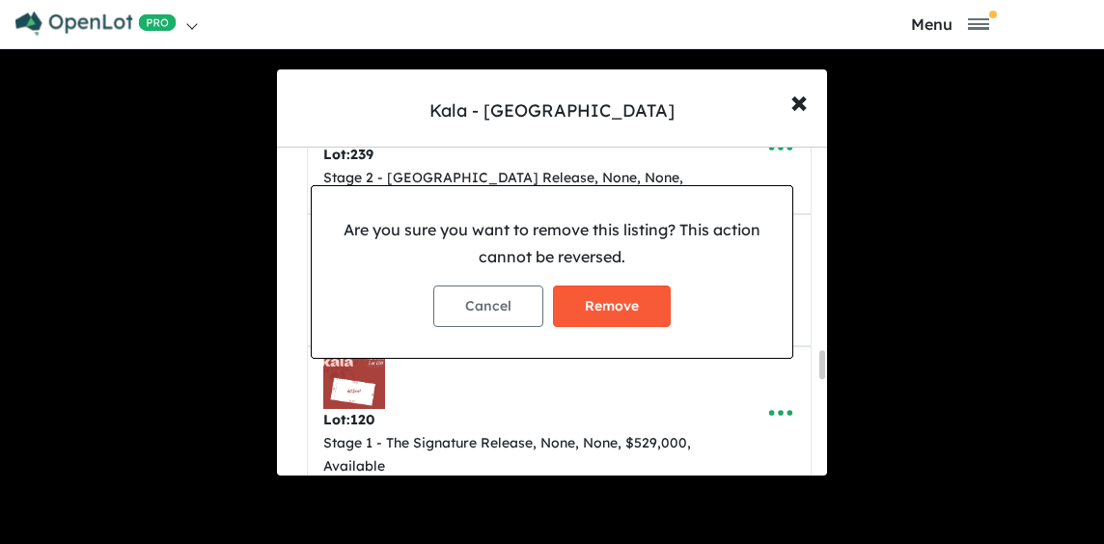
click at [610, 309] on button "Remove" at bounding box center [612, 307] width 118 height 42
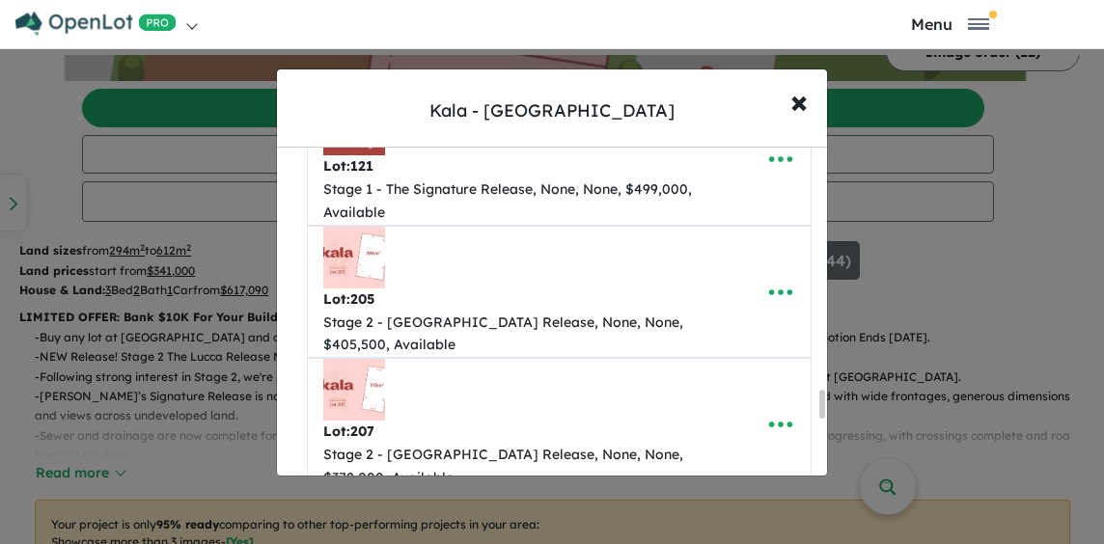
scroll to position [2702, 0]
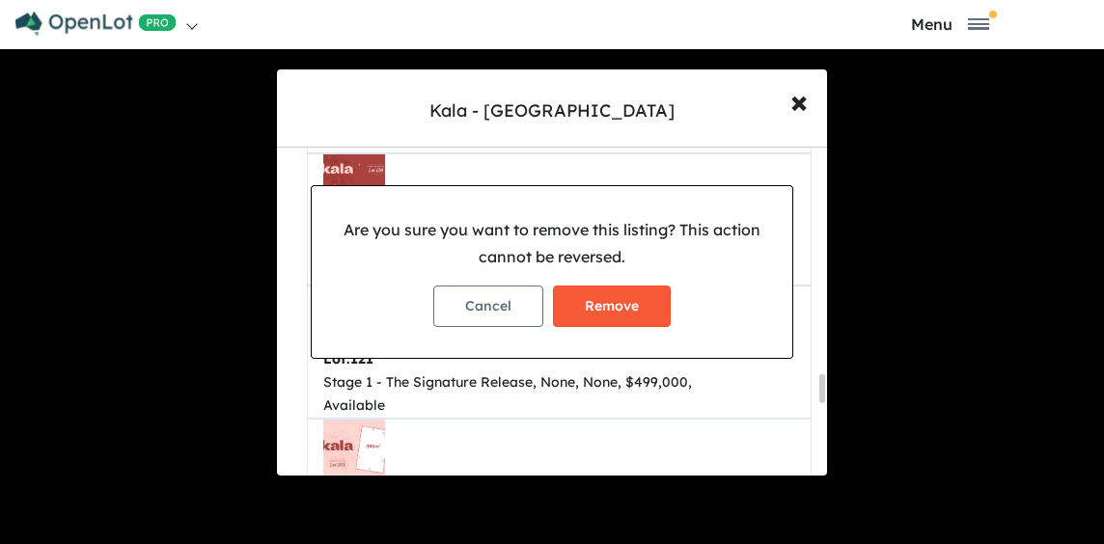
click at [623, 300] on button "Remove" at bounding box center [612, 307] width 118 height 42
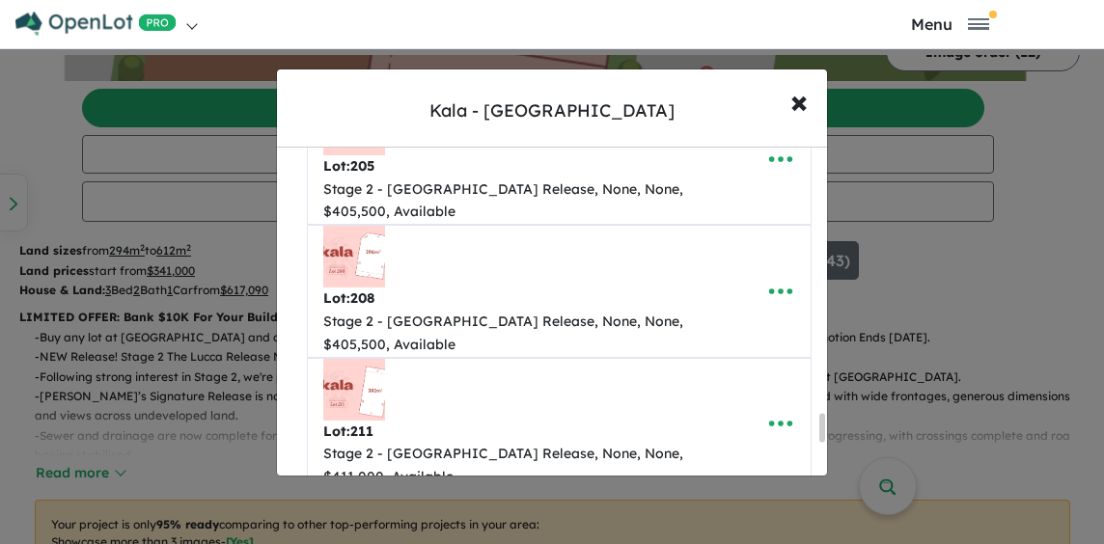
scroll to position [2992, 0]
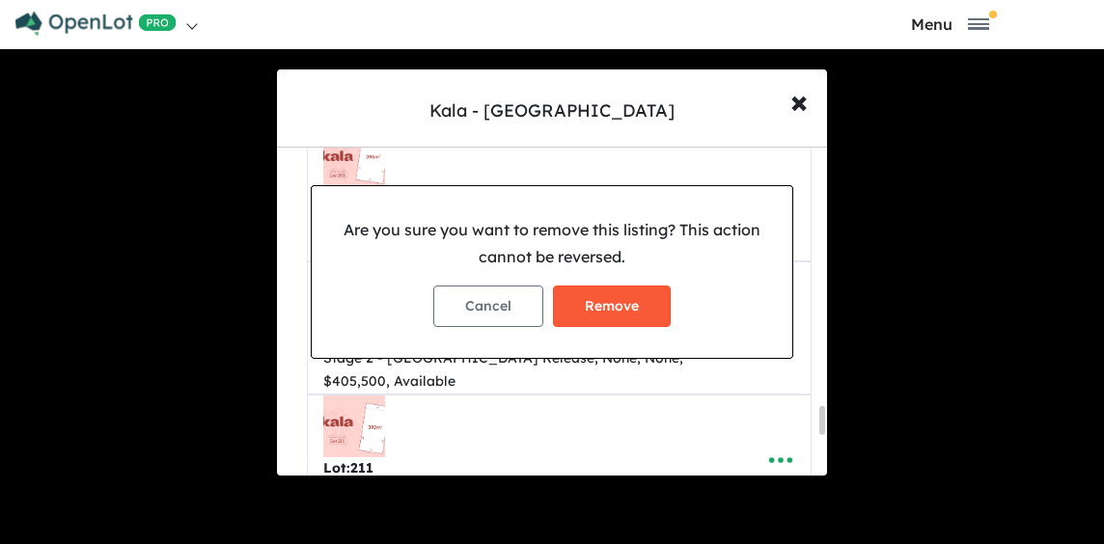
click at [625, 293] on button "Remove" at bounding box center [612, 307] width 118 height 42
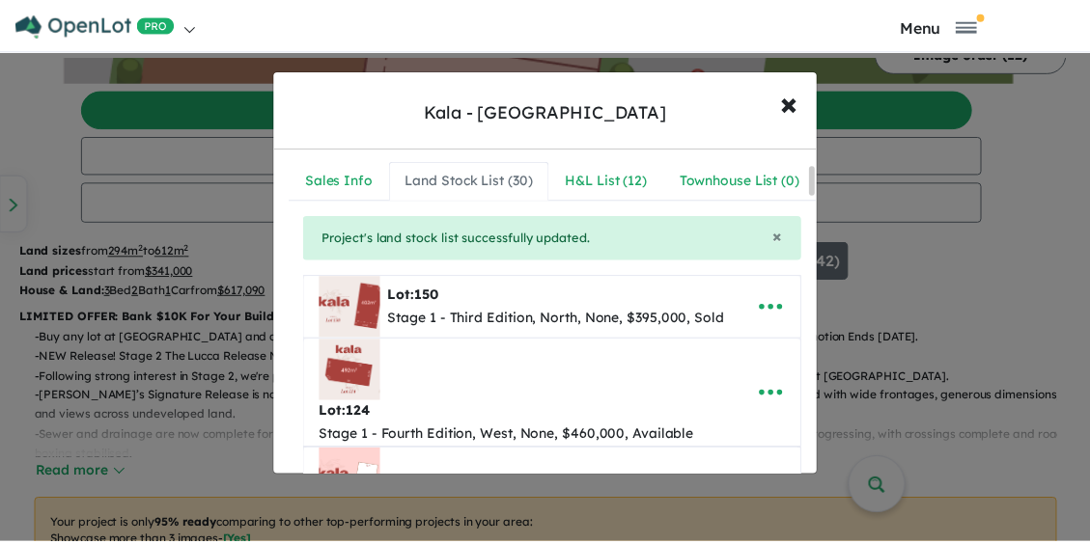
scroll to position [0, 0]
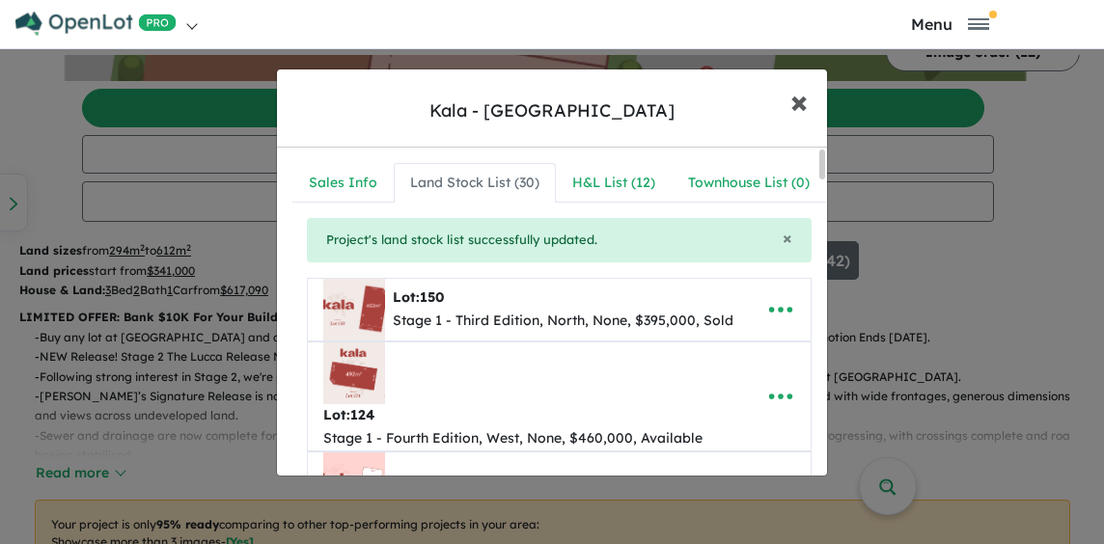
click at [807, 113] on span "×" at bounding box center [798, 101] width 17 height 42
